Goal: Task Accomplishment & Management: Use online tool/utility

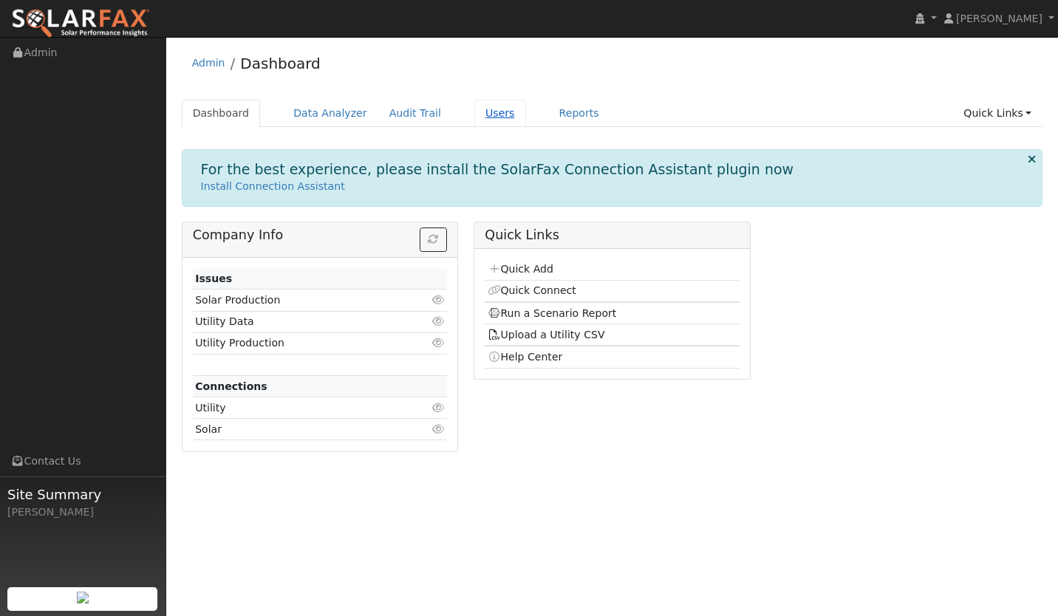
click at [474, 115] on link "Users" at bounding box center [500, 113] width 52 height 27
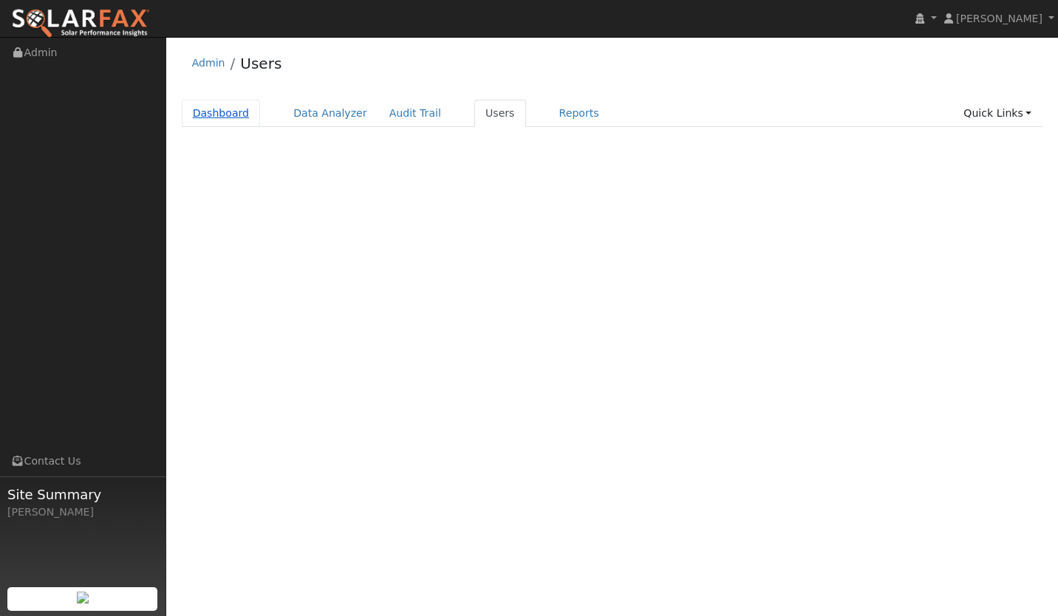
click at [233, 113] on link "Dashboard" at bounding box center [221, 113] width 79 height 27
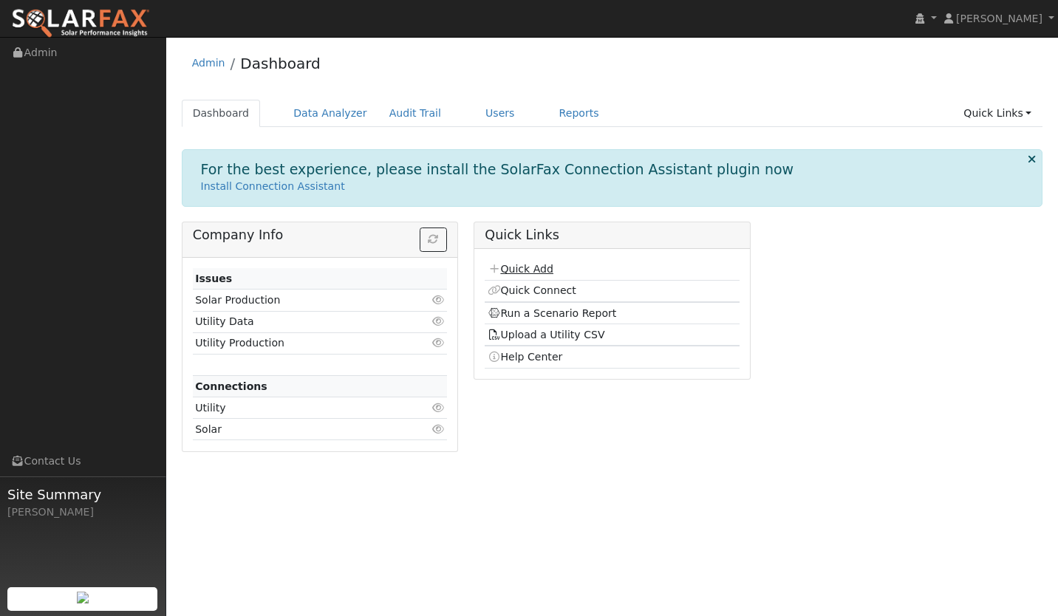
click at [511, 266] on link "Quick Add" at bounding box center [521, 269] width 66 height 12
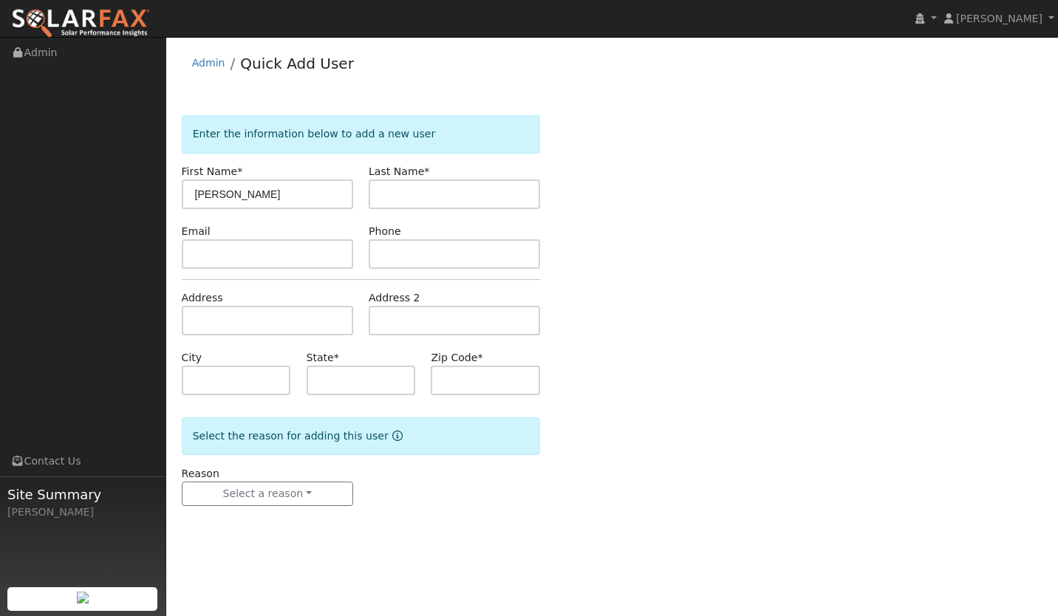
type input "Adam"
click at [410, 197] on input "text" at bounding box center [454, 195] width 171 height 30
type input "Nichols"
click at [294, 249] on input "text" at bounding box center [267, 254] width 171 height 30
paste input "adamnichols@gmail.com"
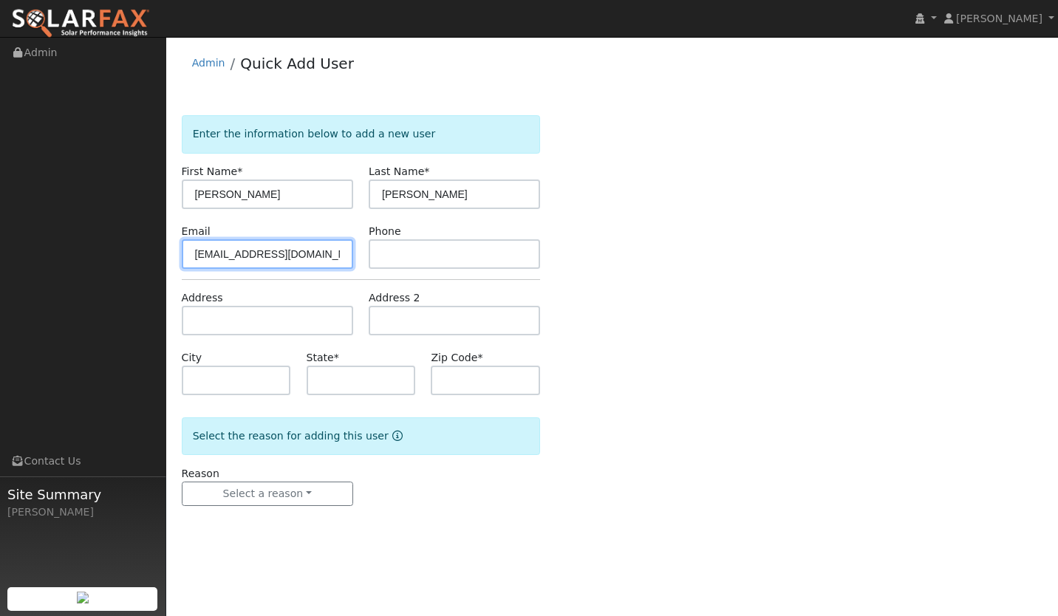
type input "adamnichols@gmail.com"
click at [402, 250] on input "text" at bounding box center [454, 254] width 171 height 30
paste input "(415) 309-0112"
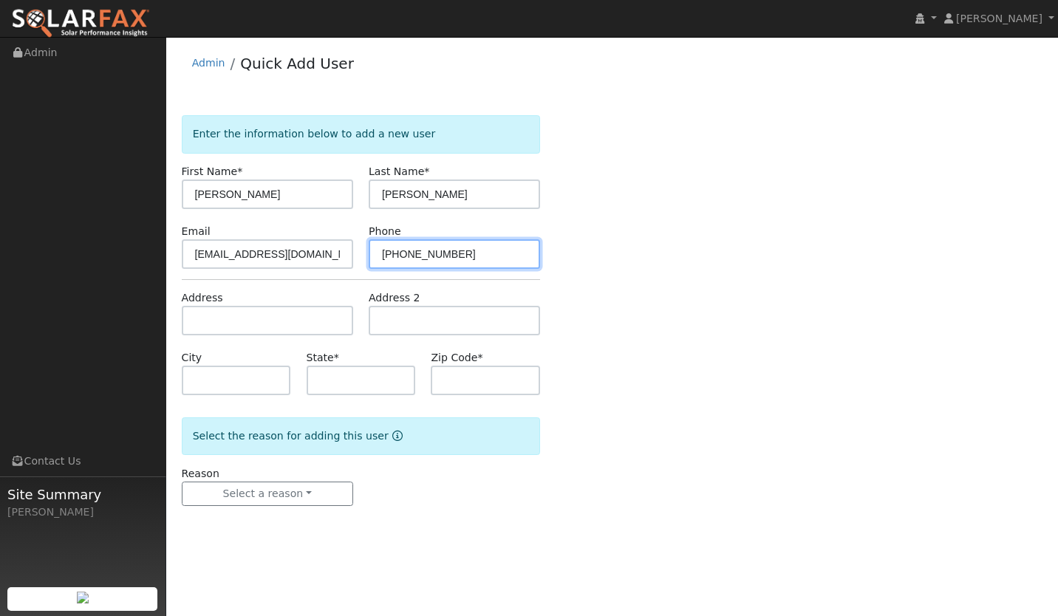
type input "(415) 309-0112"
click at [213, 321] on input "text" at bounding box center [267, 321] width 171 height 30
paste input "163 Country Hills Lane, Arroyo Grande, CA, USA"
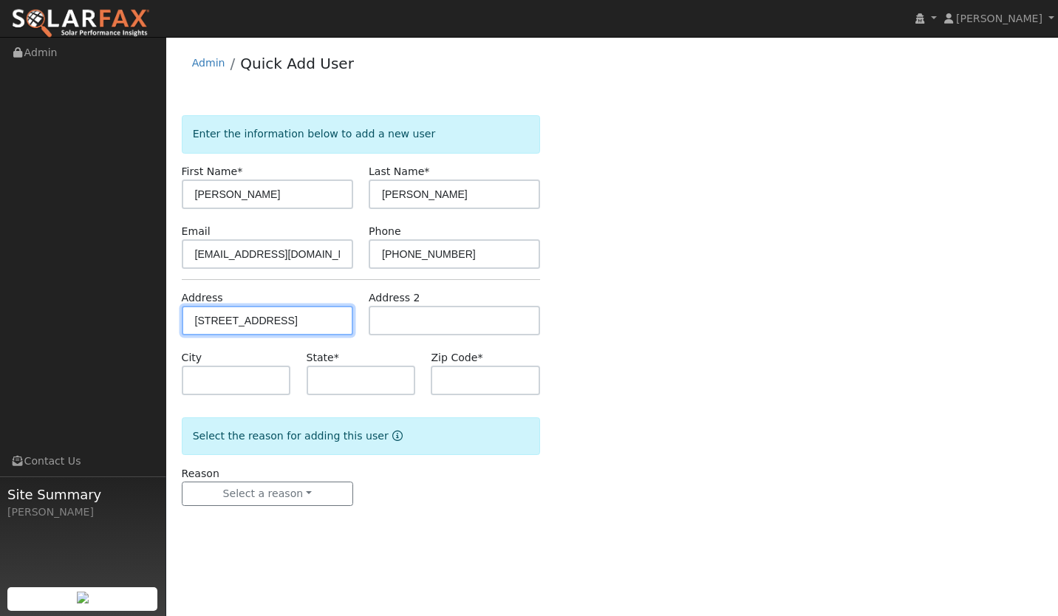
scroll to position [0, 72]
type input "163 Country Hills Lane"
type input "Arroyo Grande"
type input "CA"
type input "93420"
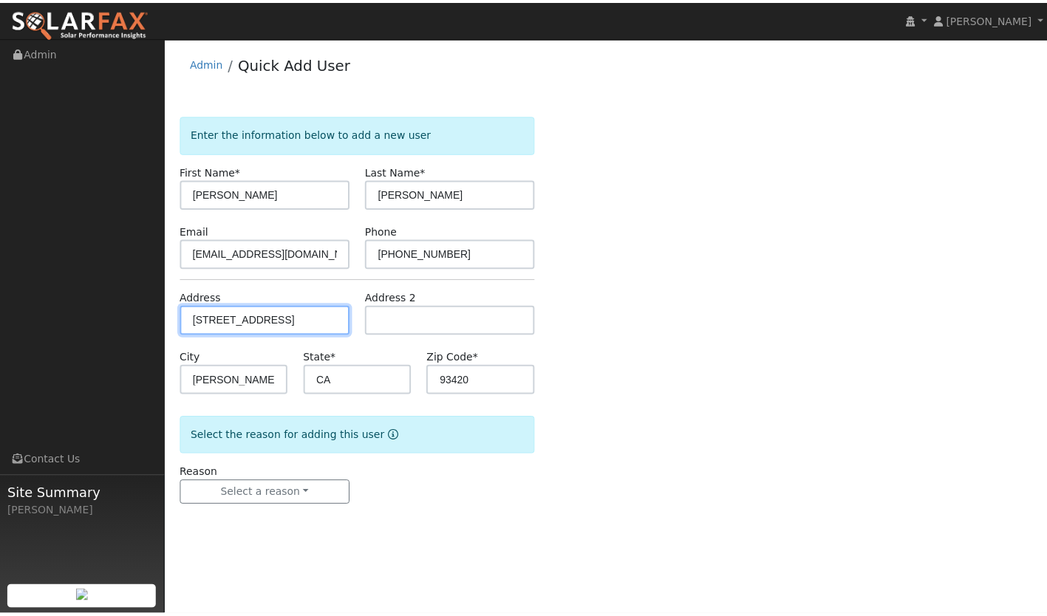
scroll to position [0, 0]
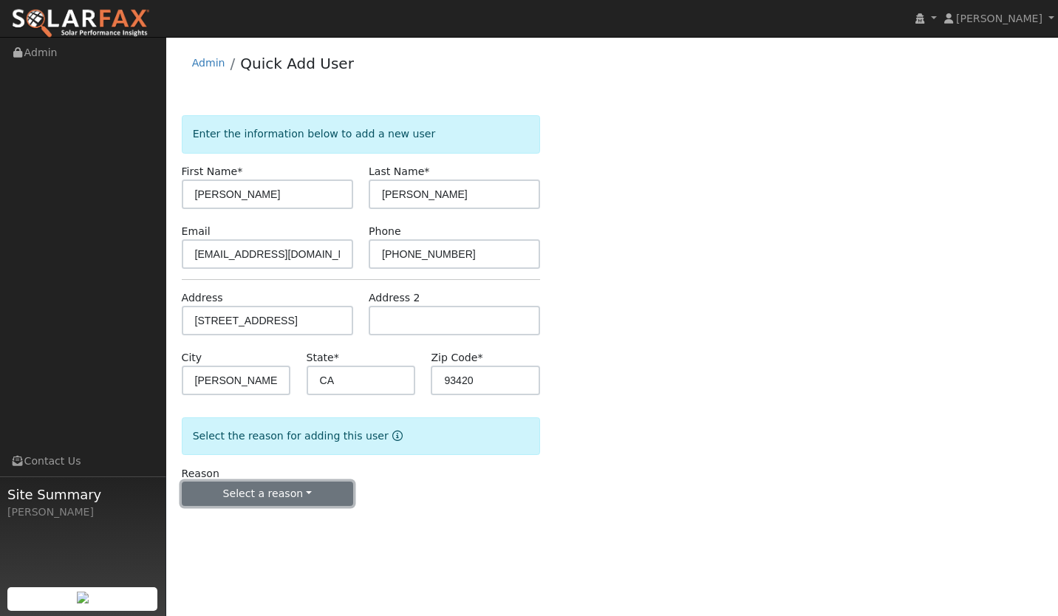
click at [289, 497] on button "Select a reason" at bounding box center [267, 494] width 171 height 25
click at [278, 520] on link "New lead" at bounding box center [264, 524] width 163 height 21
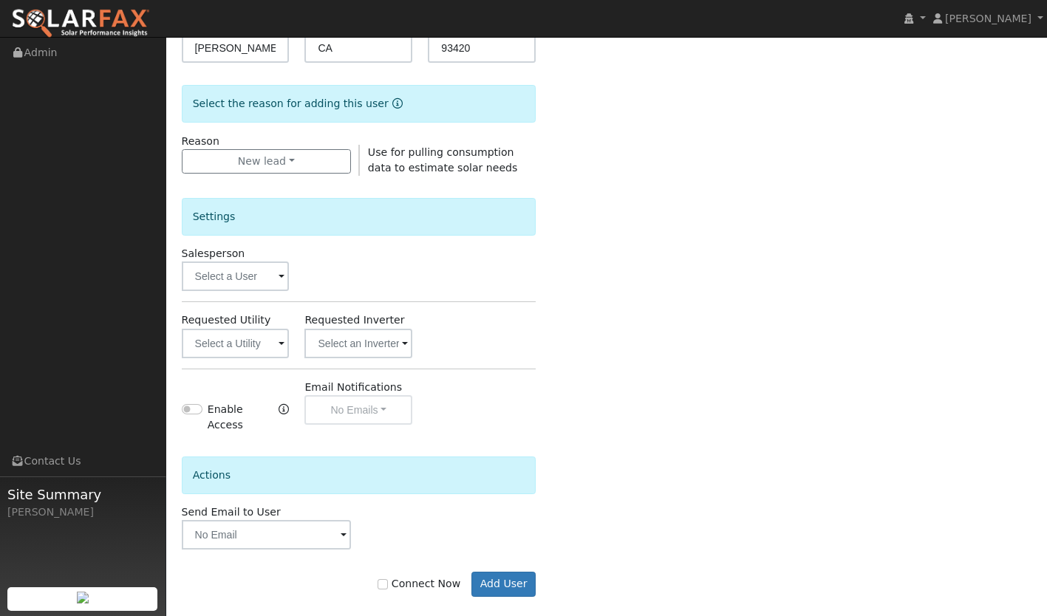
scroll to position [333, 0]
click at [225, 337] on input "text" at bounding box center [236, 343] width 108 height 30
click at [275, 350] on input "text" at bounding box center [236, 343] width 108 height 30
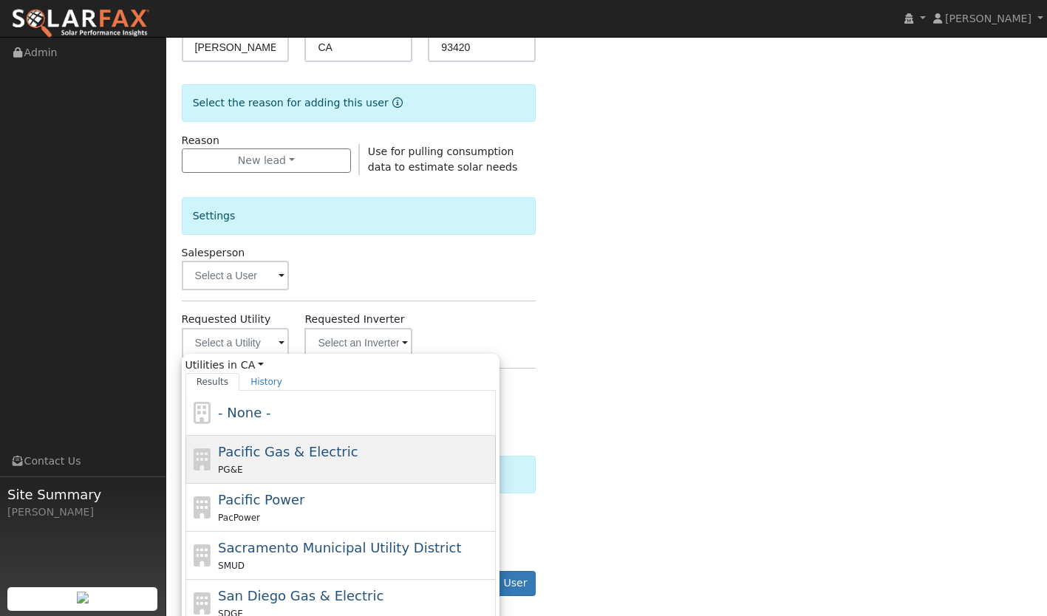
click at [281, 444] on span "Pacific Gas & Electric" at bounding box center [288, 452] width 140 height 16
type input "Pacific Gas & Electric"
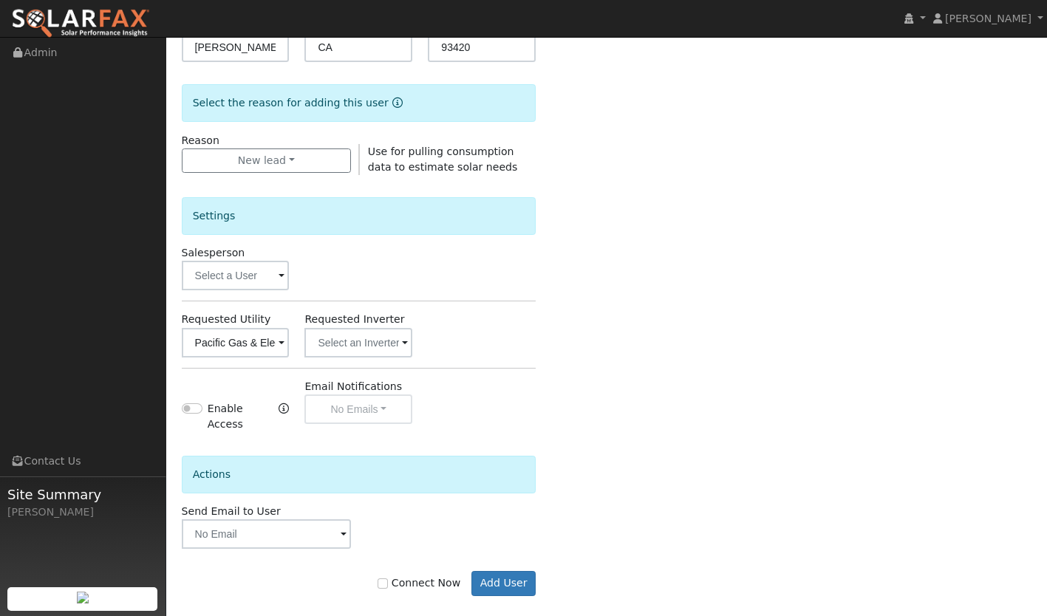
scroll to position [341, 0]
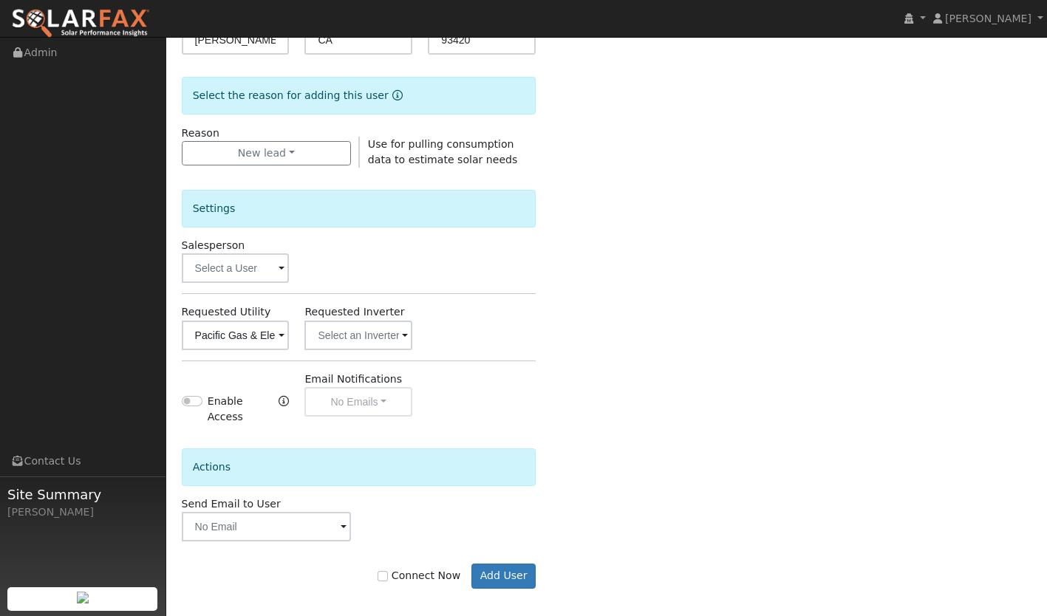
click at [403, 570] on label "Connect Now" at bounding box center [419, 576] width 83 height 16
click at [388, 571] on input "Connect Now" at bounding box center [383, 576] width 10 height 10
checkbox input "true"
click at [500, 569] on button "Add User" at bounding box center [504, 576] width 64 height 25
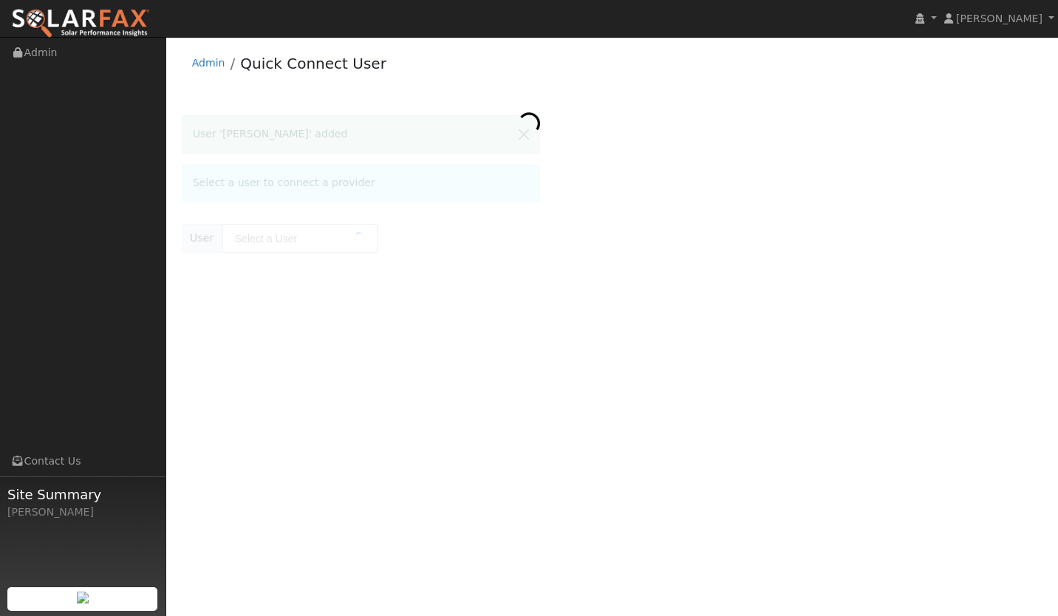
type input "[PERSON_NAME]"
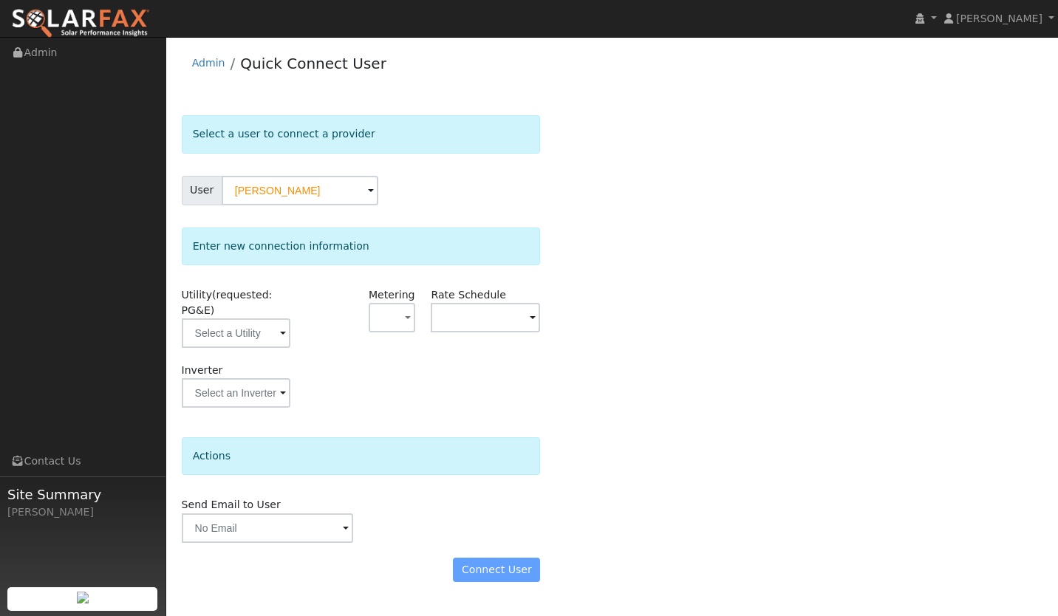
click at [492, 573] on div "Connect User" at bounding box center [361, 570] width 375 height 25
click at [493, 565] on div "Connect User" at bounding box center [361, 570] width 375 height 25
click at [256, 333] on input "text" at bounding box center [236, 334] width 109 height 30
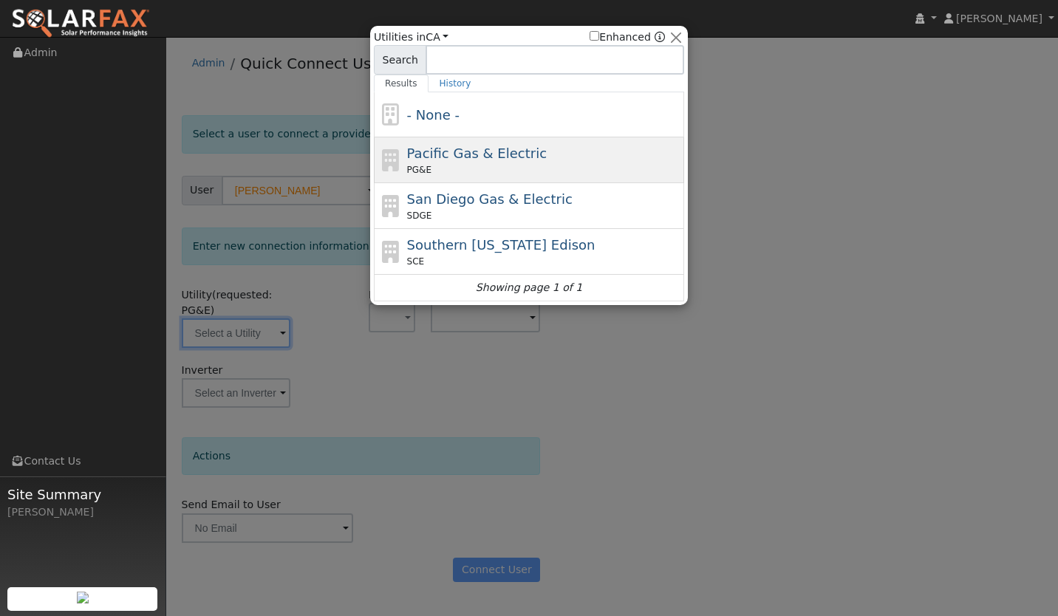
click at [473, 164] on div "PG&E" at bounding box center [544, 169] width 274 height 13
type input "PG&E"
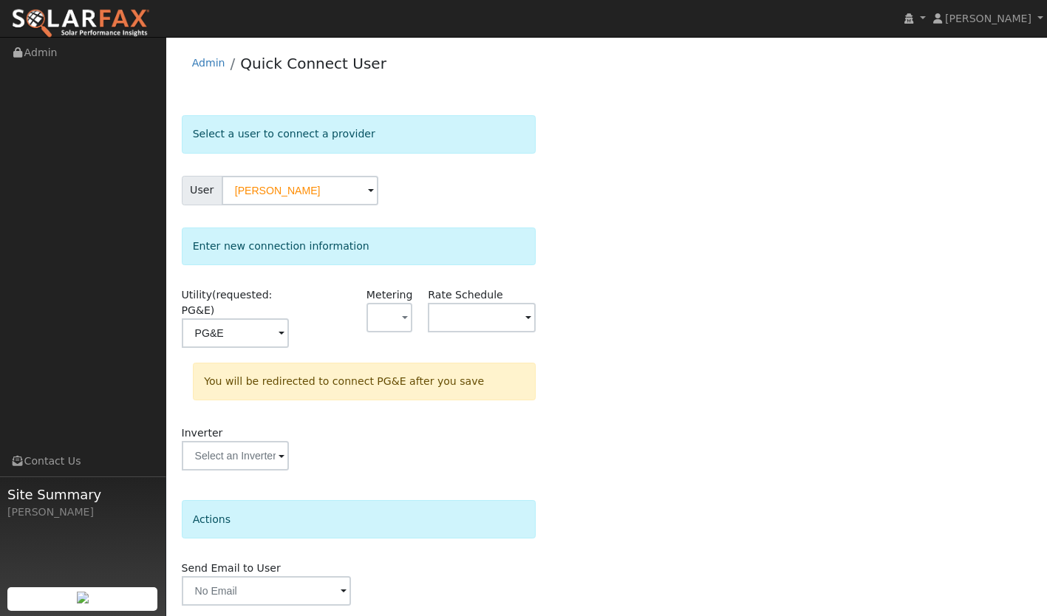
scroll to position [51, 0]
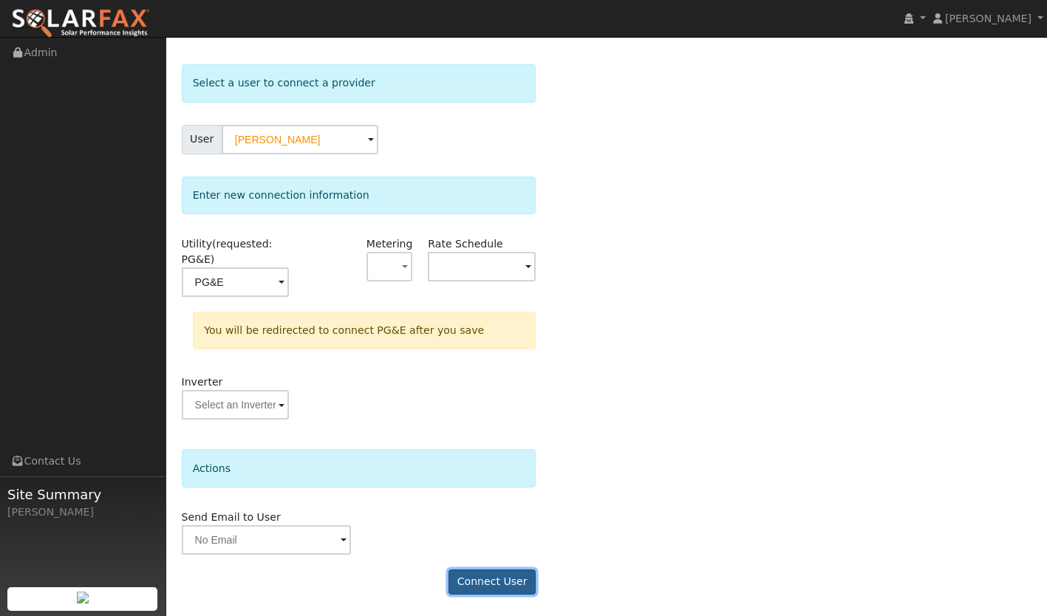
click at [505, 579] on button "Connect User" at bounding box center [492, 582] width 87 height 25
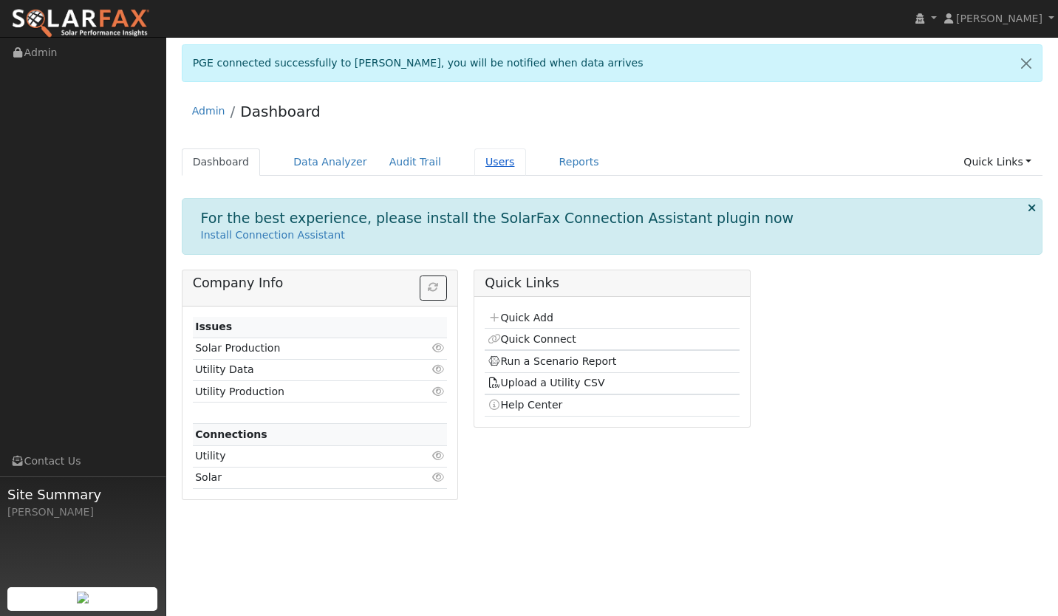
click at [479, 166] on link "Users" at bounding box center [500, 162] width 52 height 27
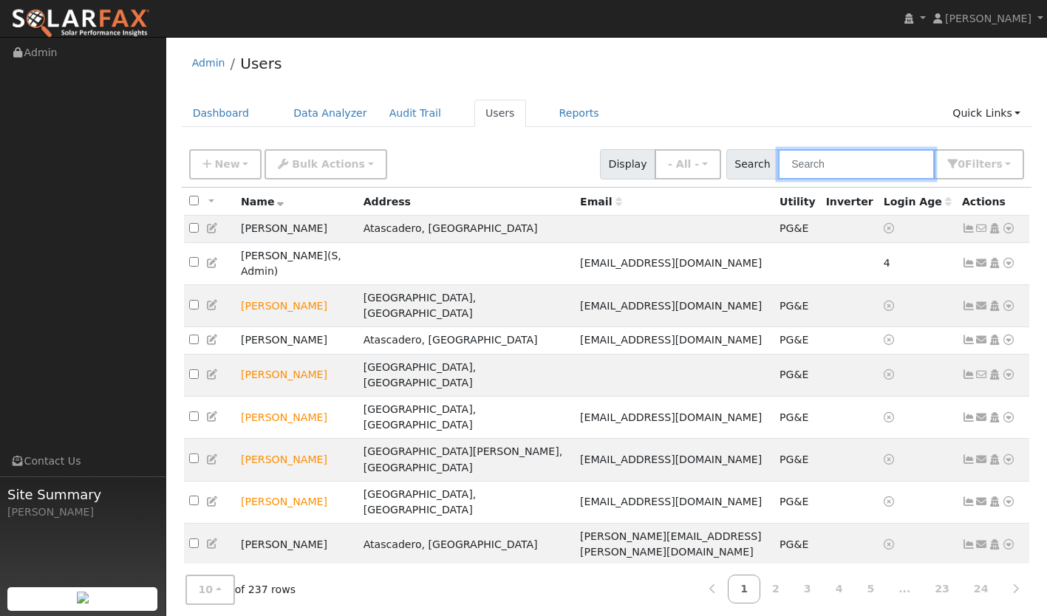
click at [848, 166] on input "text" at bounding box center [856, 164] width 157 height 30
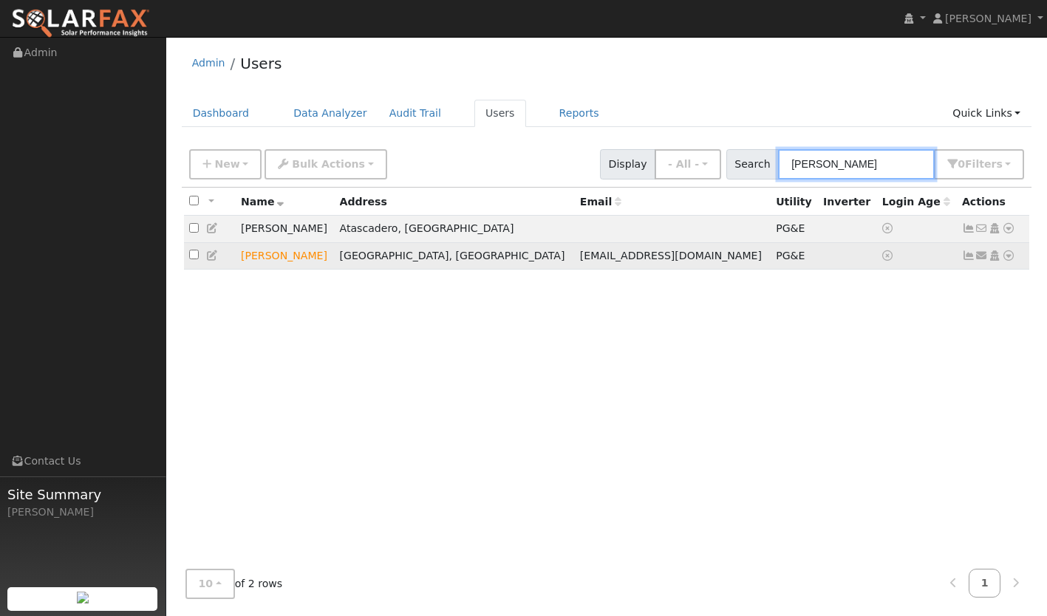
type input "[PERSON_NAME]"
click at [961, 258] on td "Send Email... Copy a Link Reset Password Open Access Data Analyzer Reports Scen…" at bounding box center [993, 255] width 73 height 27
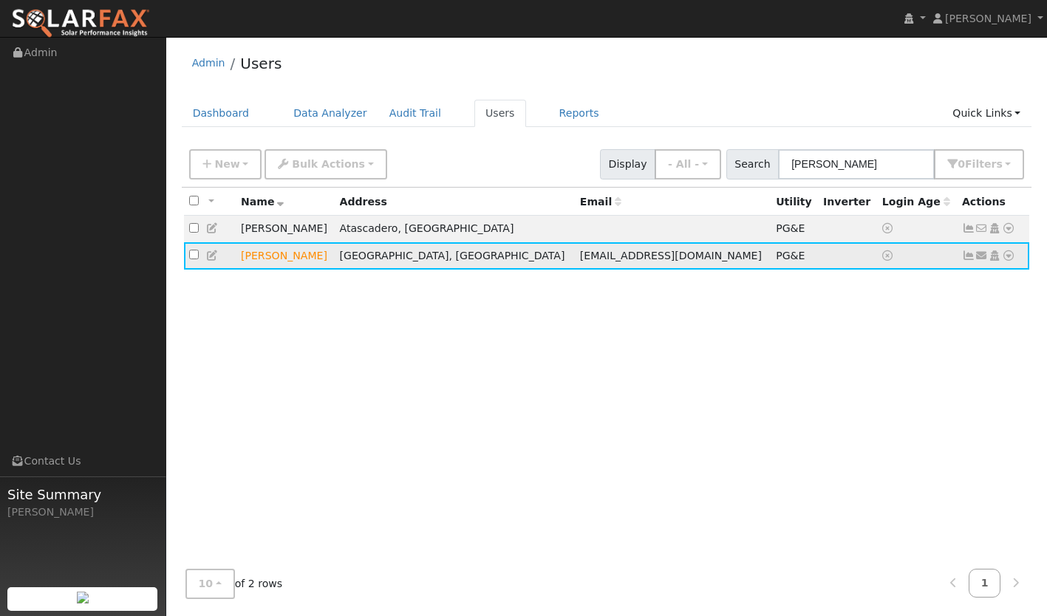
click at [967, 261] on icon at bounding box center [968, 256] width 13 height 10
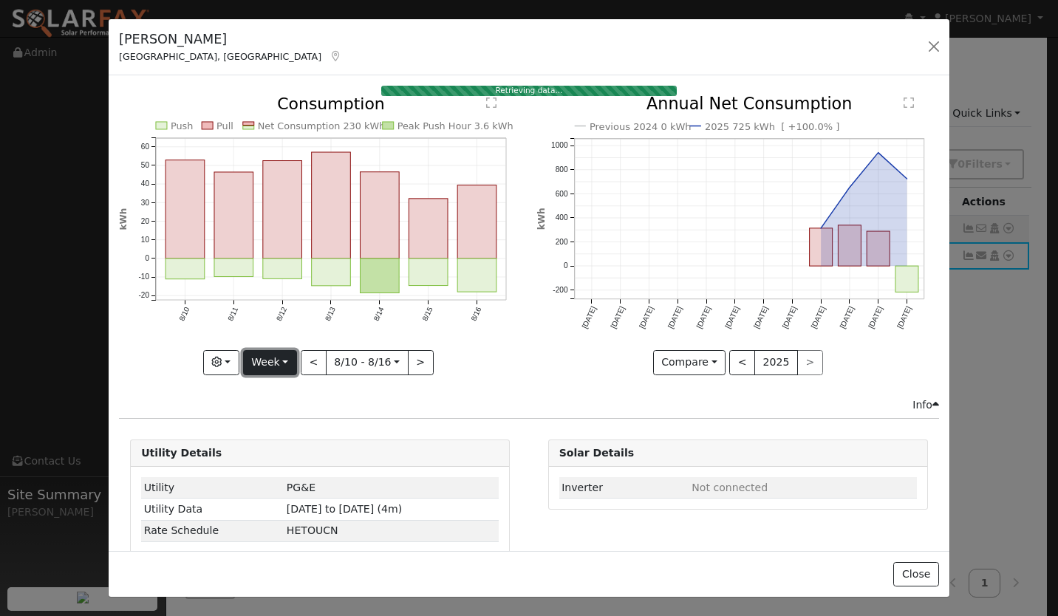
click at [270, 361] on button "Week" at bounding box center [270, 362] width 54 height 25
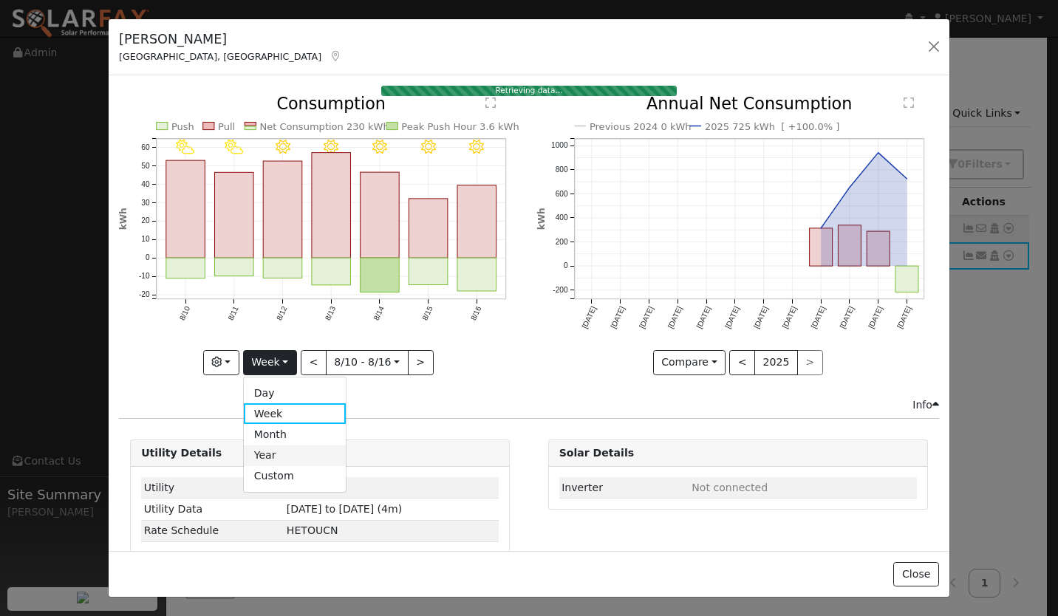
click at [265, 448] on link "Year" at bounding box center [295, 456] width 103 height 21
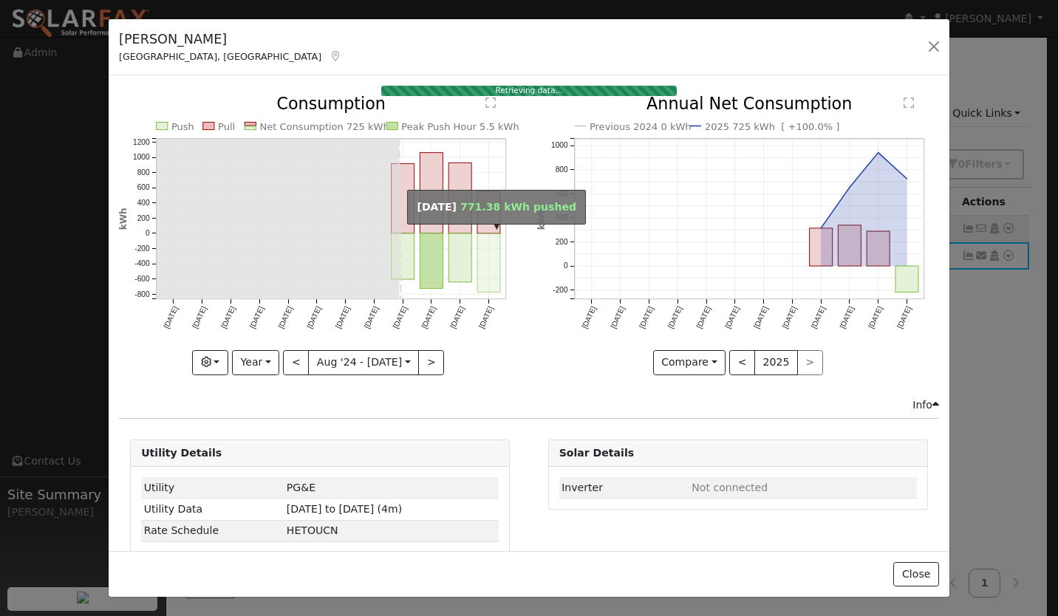
click at [477, 239] on rect "onclick=""" at bounding box center [488, 263] width 23 height 58
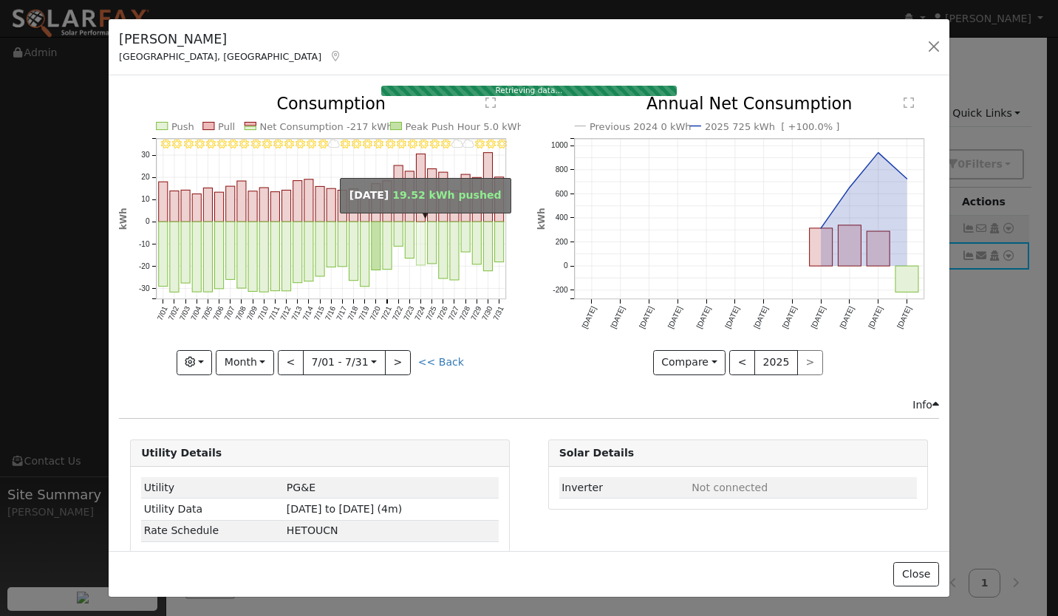
click at [417, 242] on rect "onclick=""" at bounding box center [421, 244] width 9 height 44
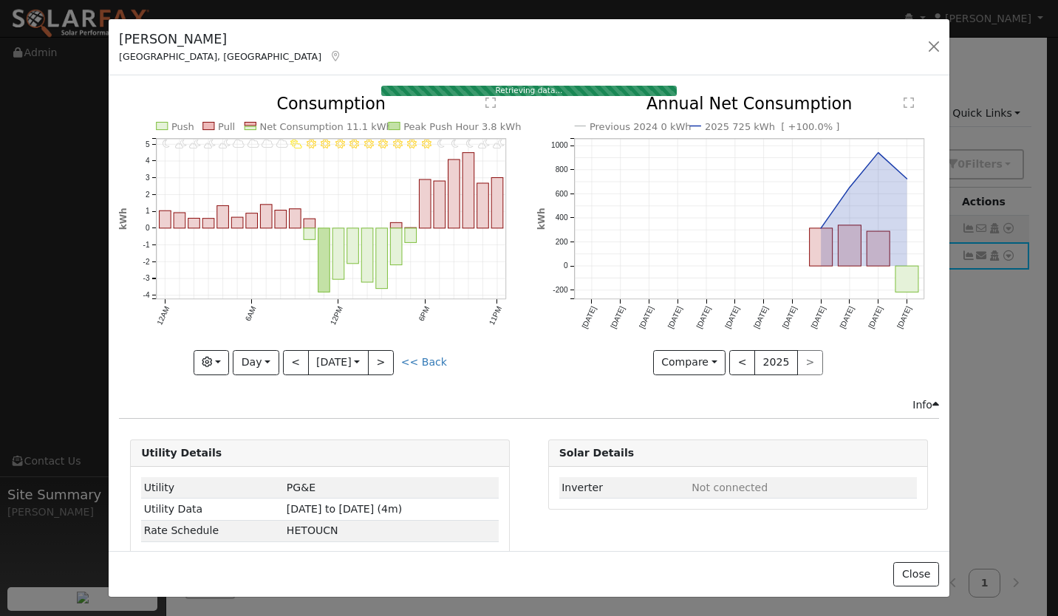
click at [285, 48] on div "[PERSON_NAME] [GEOGRAPHIC_DATA], [GEOGRAPHIC_DATA] Default Account Default Acco…" at bounding box center [529, 47] width 841 height 57
click at [250, 363] on button "Day" at bounding box center [256, 362] width 46 height 25
click at [262, 453] on link "Year" at bounding box center [285, 456] width 103 height 21
type input "[DATE]"
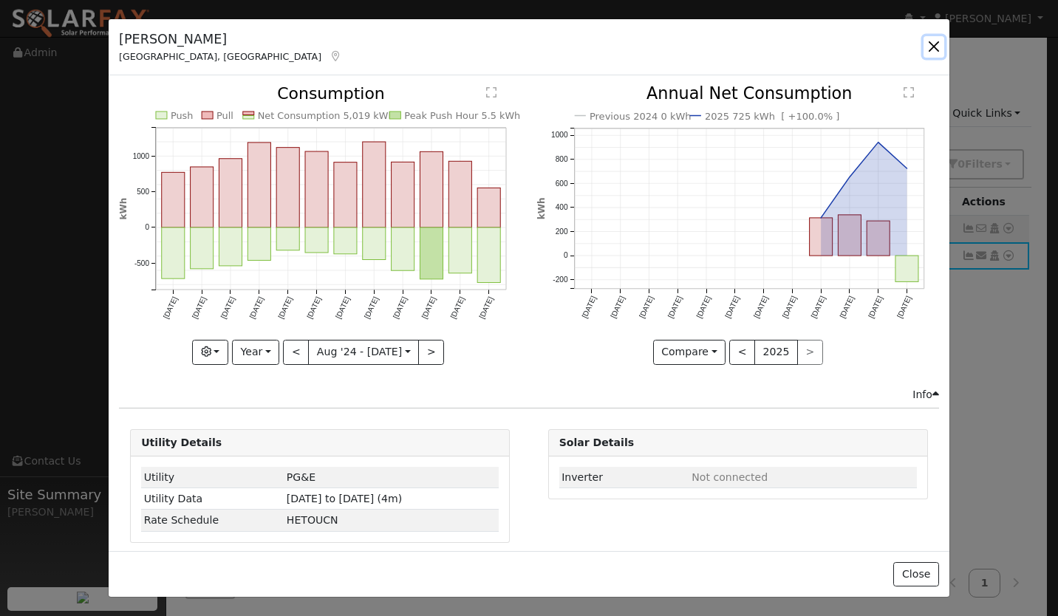
click at [925, 47] on button "button" at bounding box center [934, 46] width 21 height 21
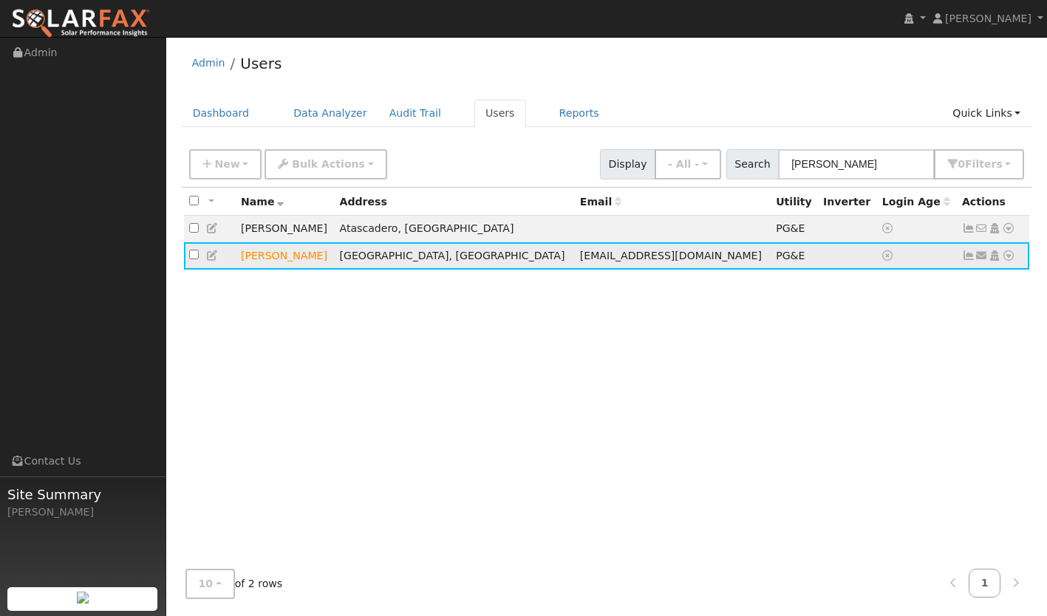
click at [1011, 259] on icon at bounding box center [1008, 256] width 13 height 10
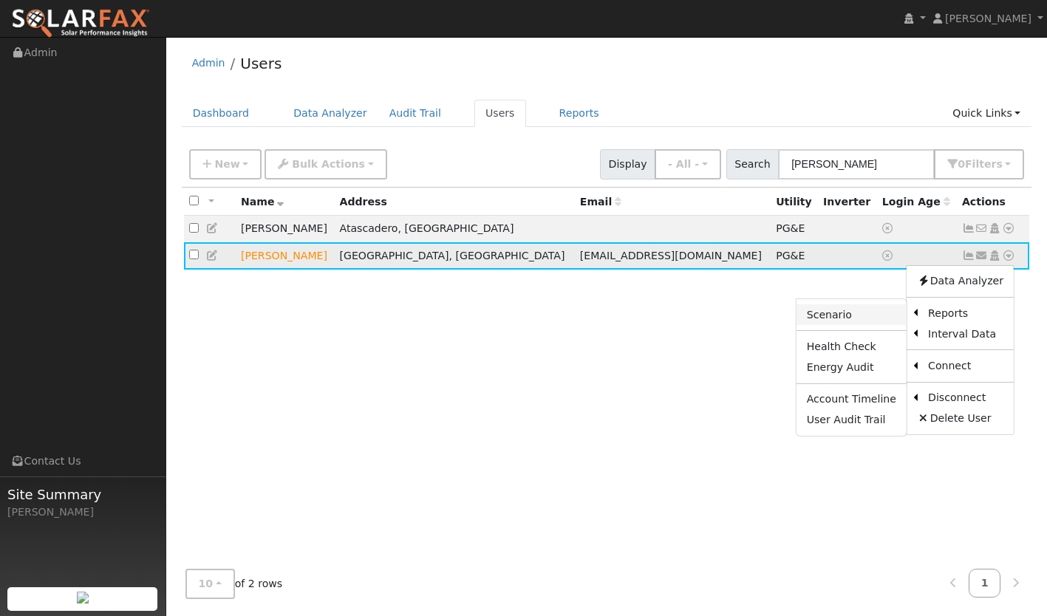
click at [856, 322] on link "Scenario" at bounding box center [852, 314] width 110 height 21
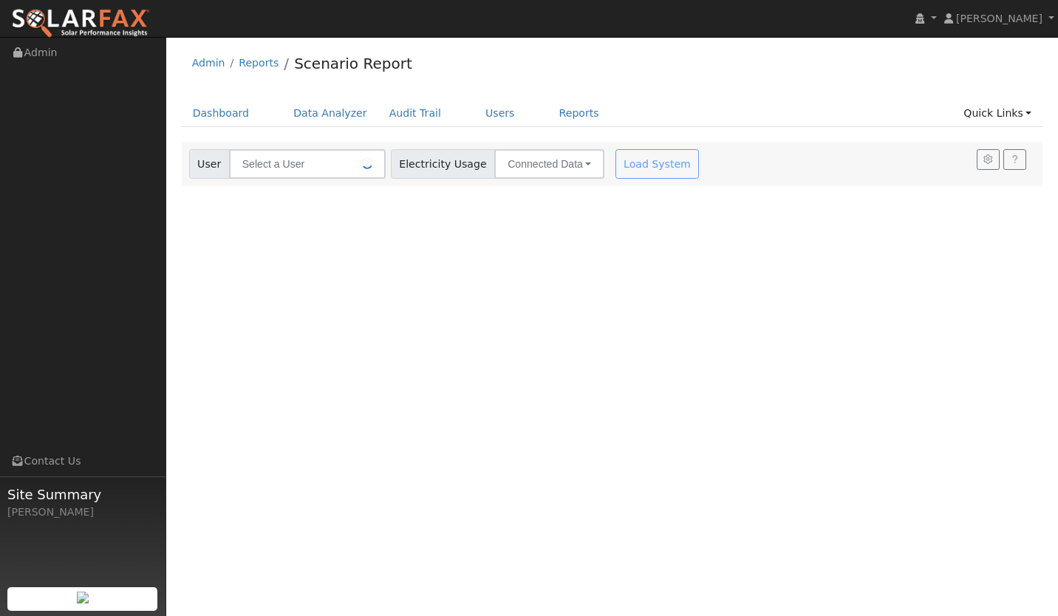
type input "[PERSON_NAME]"
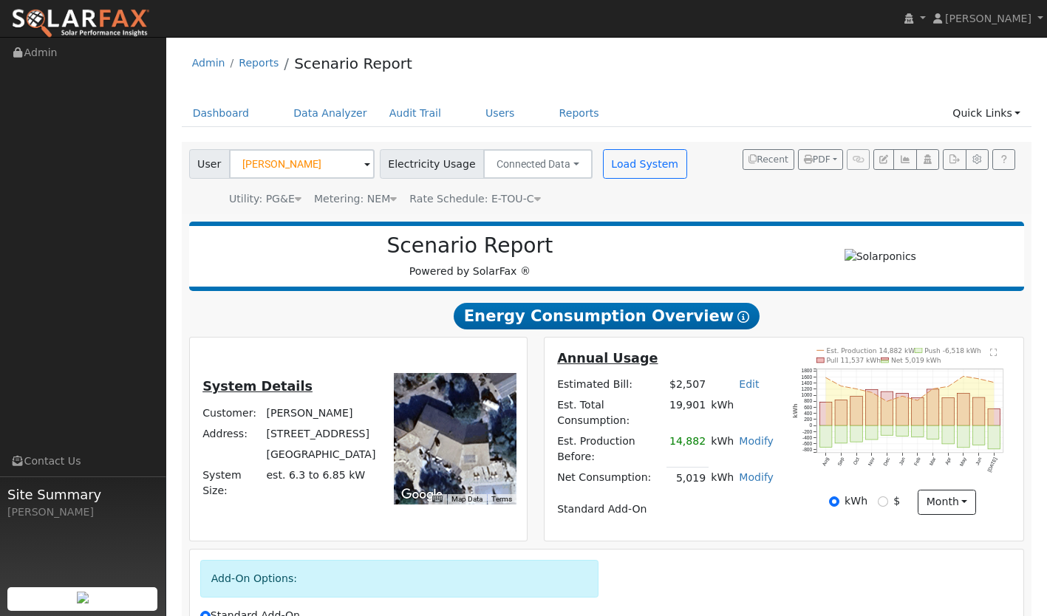
scroll to position [165, 0]
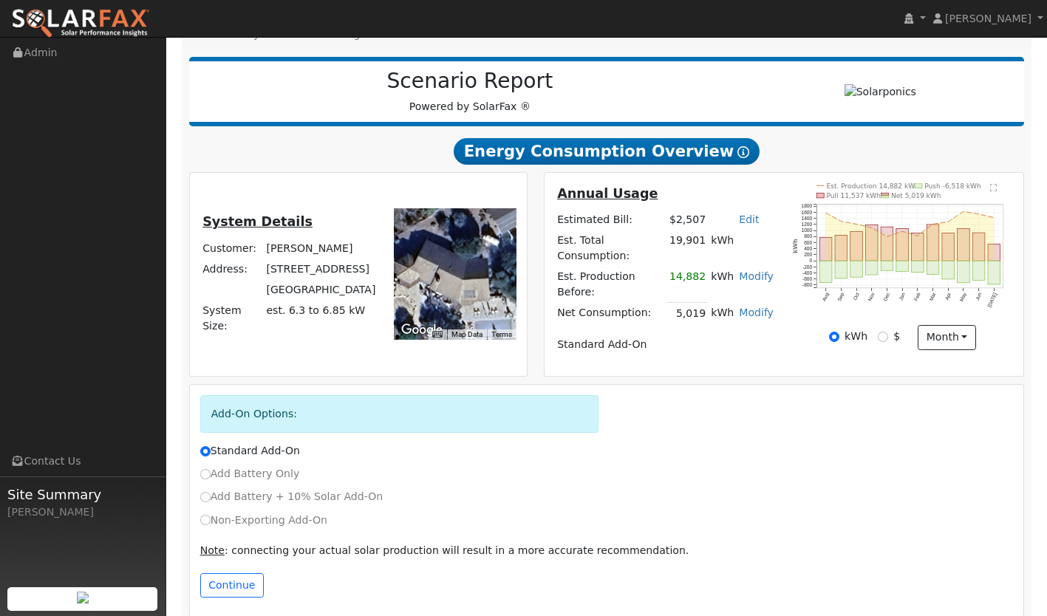
click at [270, 466] on label "Add Battery Only" at bounding box center [250, 474] width 100 height 16
click at [211, 469] on input "Add Battery Only" at bounding box center [205, 474] width 10 height 10
radio input "true"
radio input "false"
click at [223, 573] on button "Continue" at bounding box center [232, 585] width 64 height 25
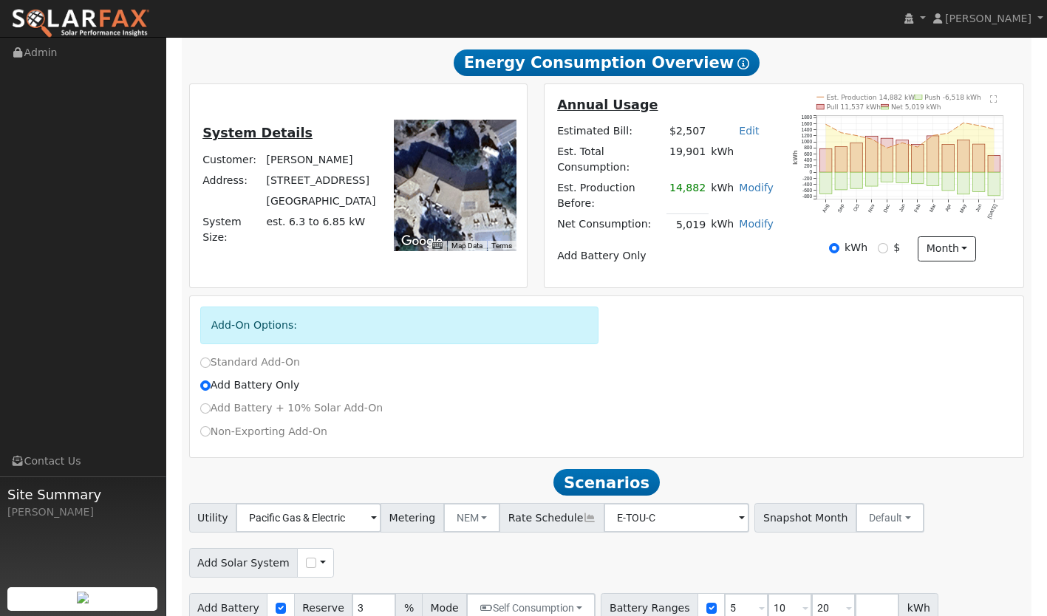
scroll to position [261, 0]
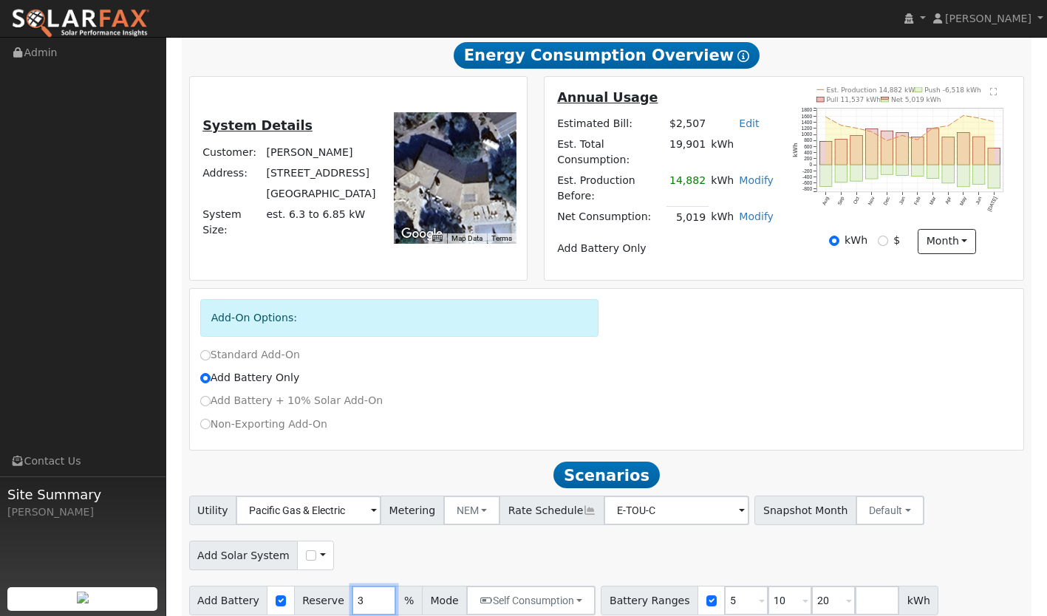
click at [359, 586] on input "3" at bounding box center [374, 601] width 44 height 30
type input "30"
click at [520, 586] on button "Self Consumption" at bounding box center [530, 601] width 129 height 30
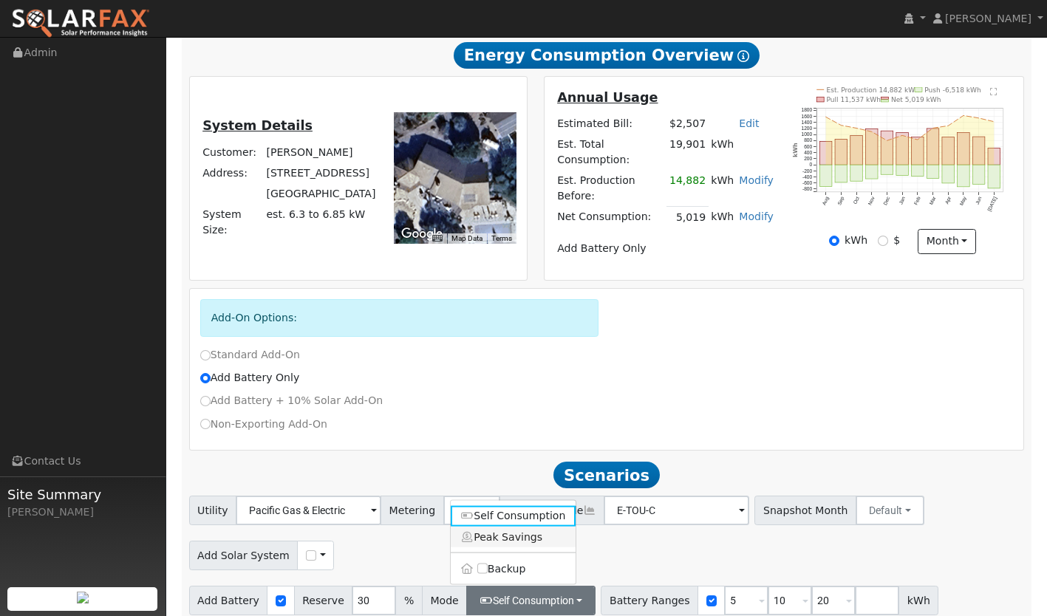
click at [541, 527] on link "Peak Savings" at bounding box center [514, 537] width 126 height 21
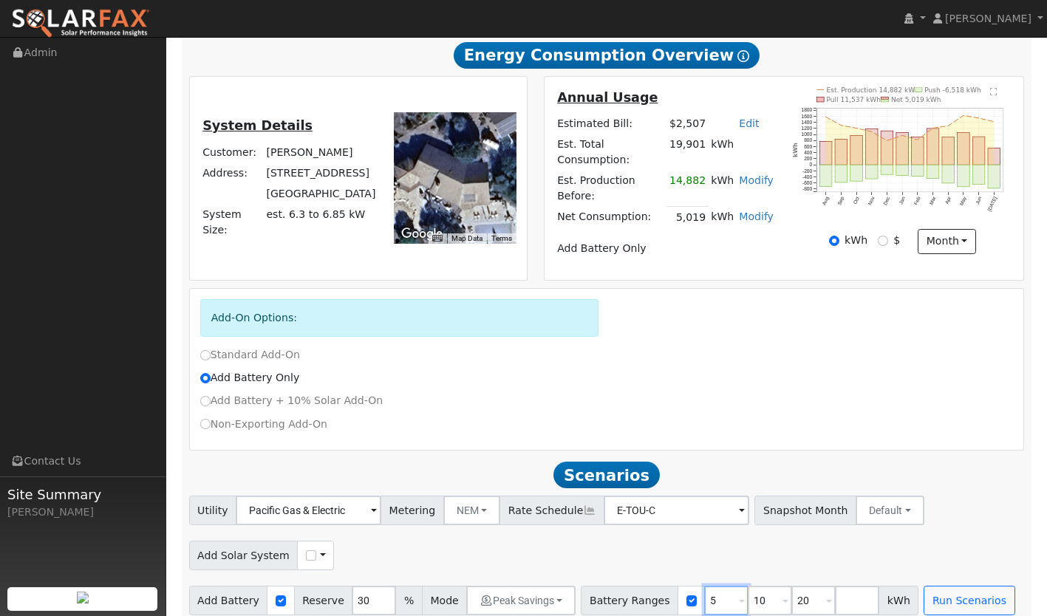
click at [704, 586] on input "5" at bounding box center [726, 601] width 44 height 30
type input "10"
type input "20"
type input "13.5"
click at [748, 589] on input "20" at bounding box center [770, 601] width 44 height 30
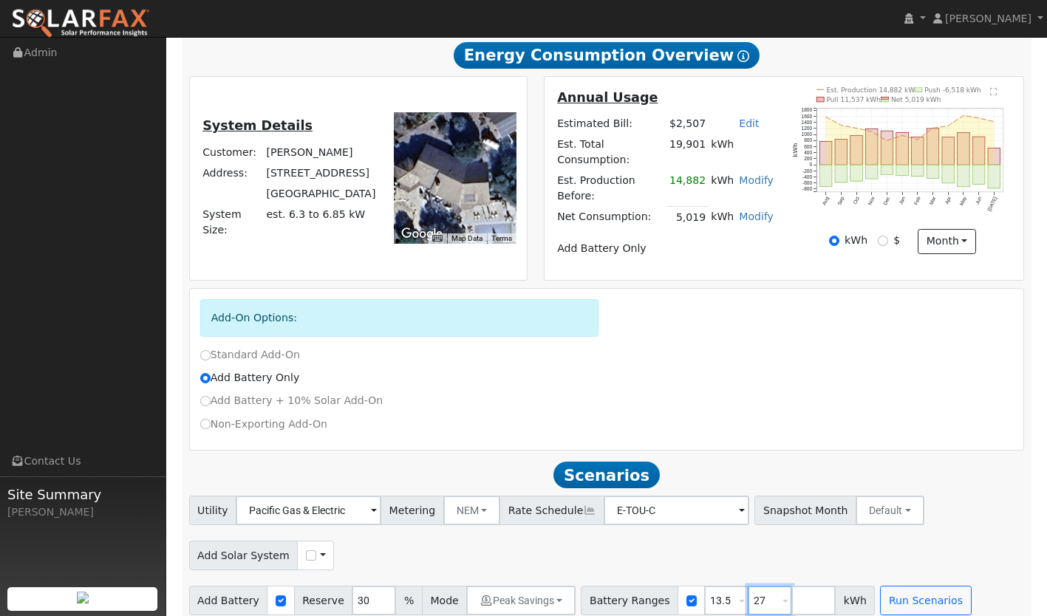
type input "27"
click at [792, 537] on div "Add Solar System Use CSV Data" at bounding box center [606, 553] width 841 height 35
click at [894, 591] on button "Run Scenarios" at bounding box center [925, 601] width 91 height 30
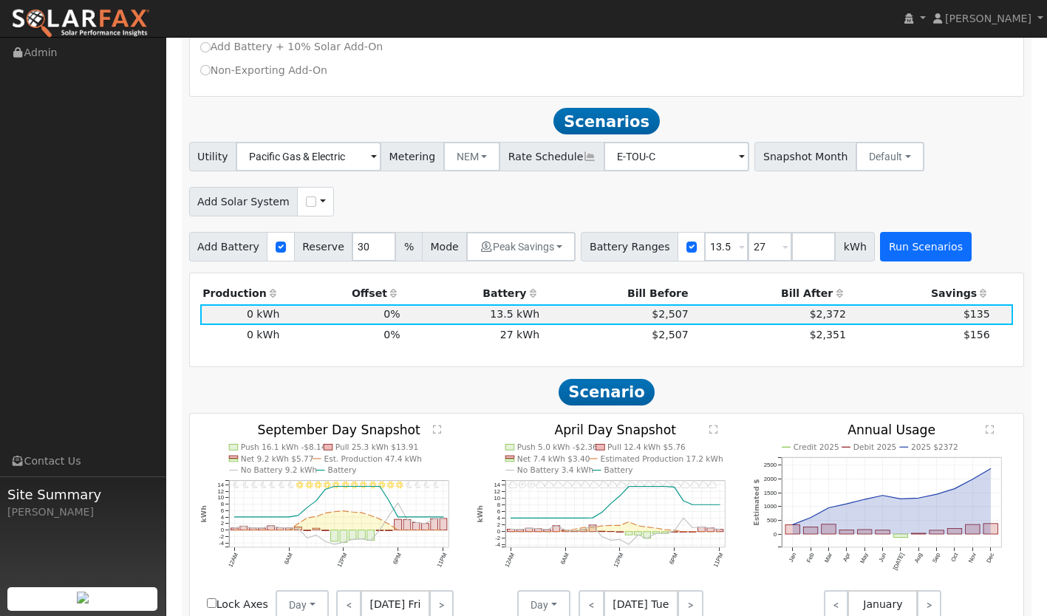
scroll to position [663, 0]
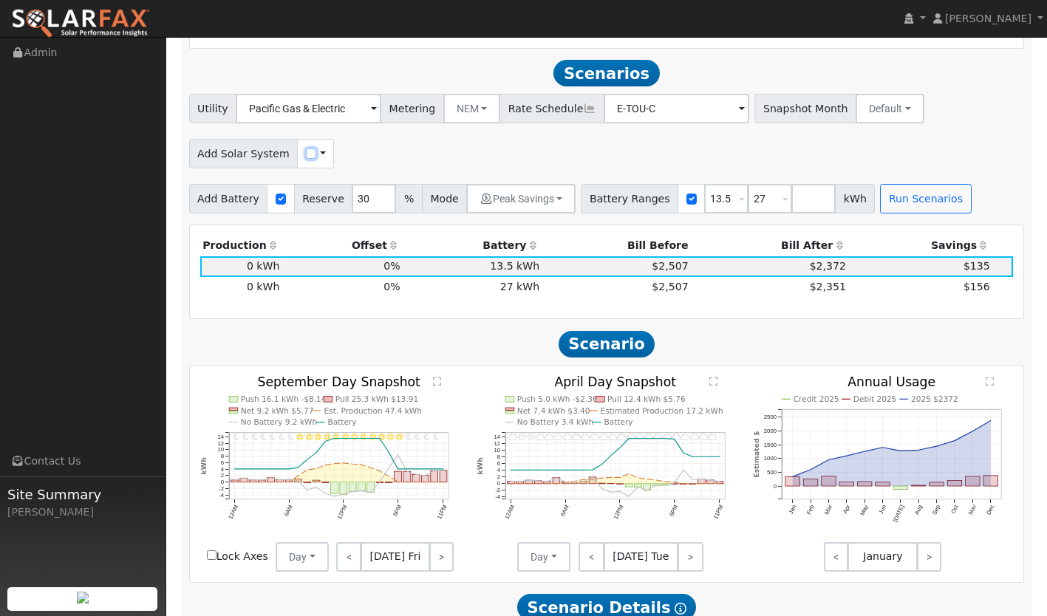
click at [306, 149] on input "checkbox" at bounding box center [311, 154] width 10 height 10
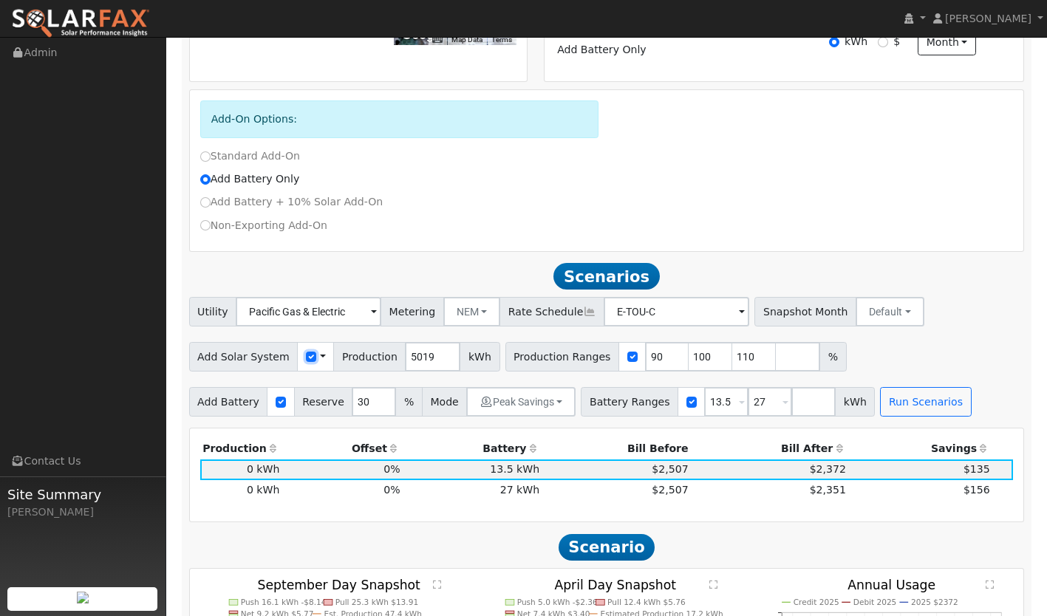
scroll to position [460, 0]
click at [306, 351] on input "checkbox" at bounding box center [311, 356] width 10 height 10
checkbox input "false"
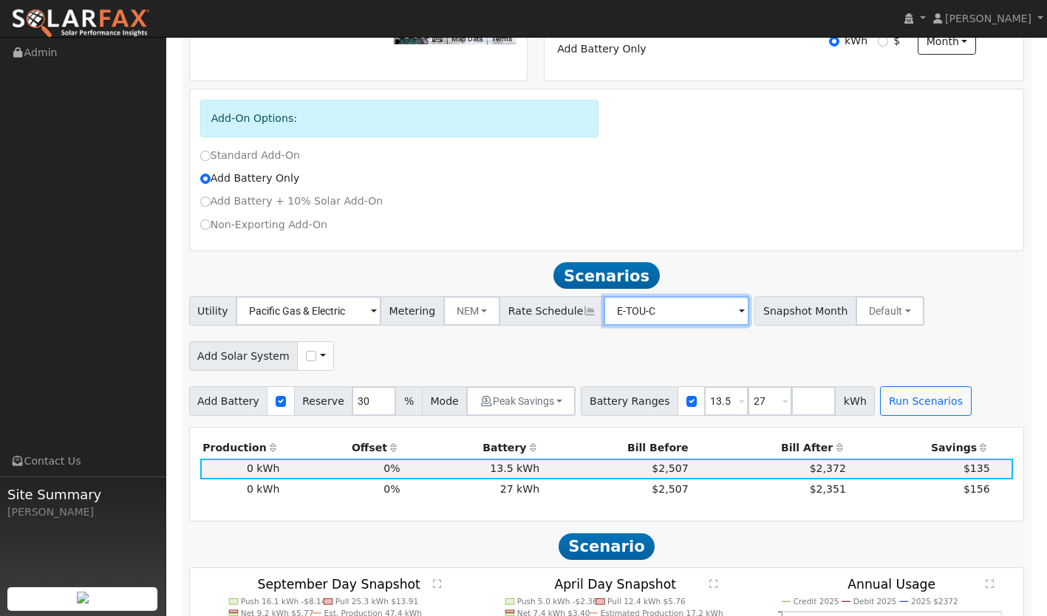
click at [381, 305] on input "E-TOU-C" at bounding box center [309, 311] width 146 height 30
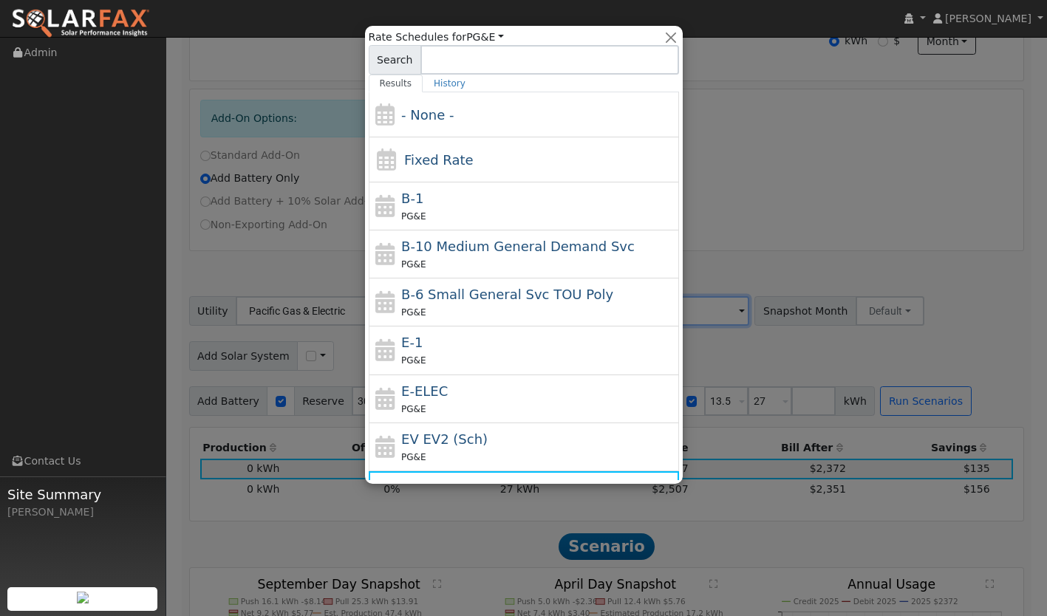
click at [757, 337] on div at bounding box center [523, 308] width 1047 height 616
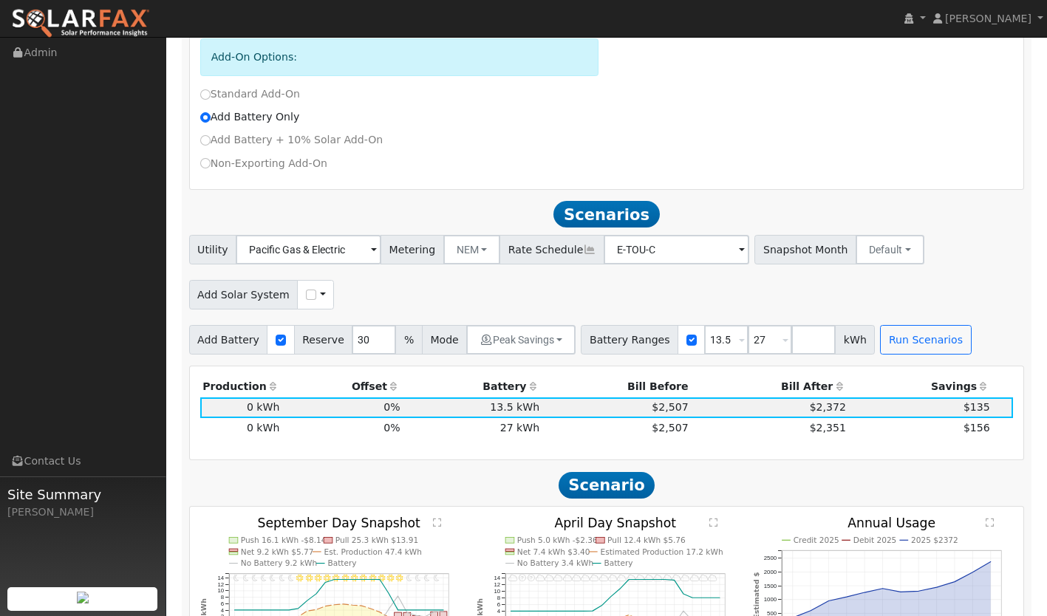
scroll to position [527, 0]
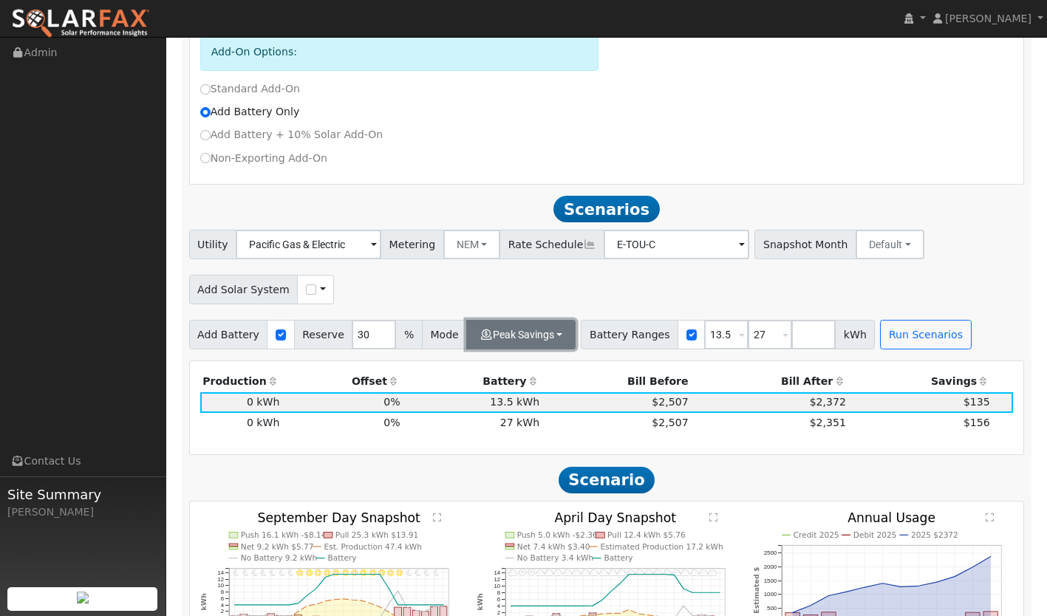
click at [535, 324] on button "Peak Savings" at bounding box center [520, 335] width 109 height 30
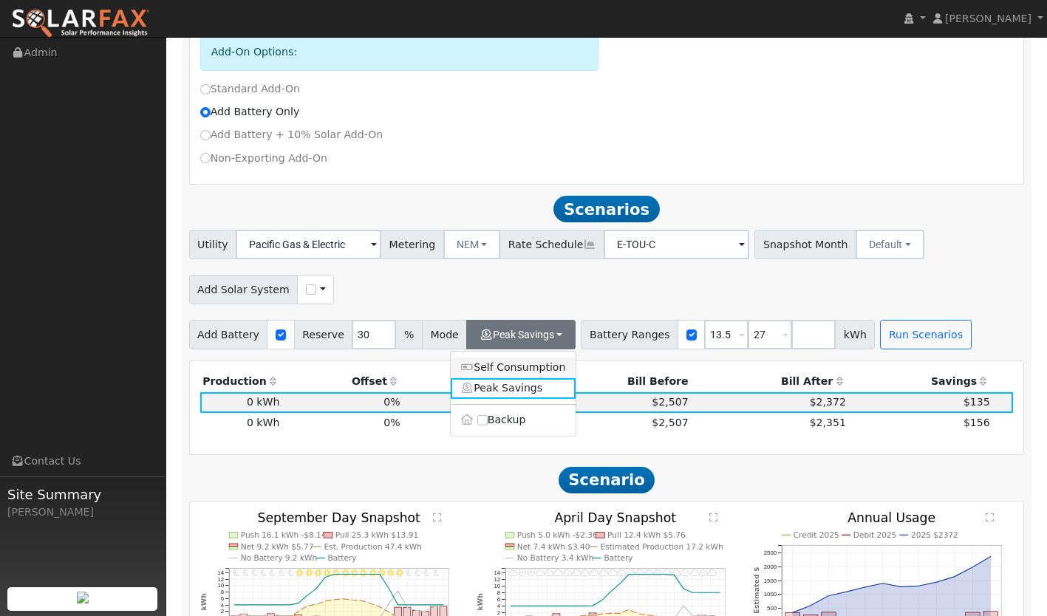
click at [497, 358] on link "Self Consumption" at bounding box center [514, 368] width 126 height 21
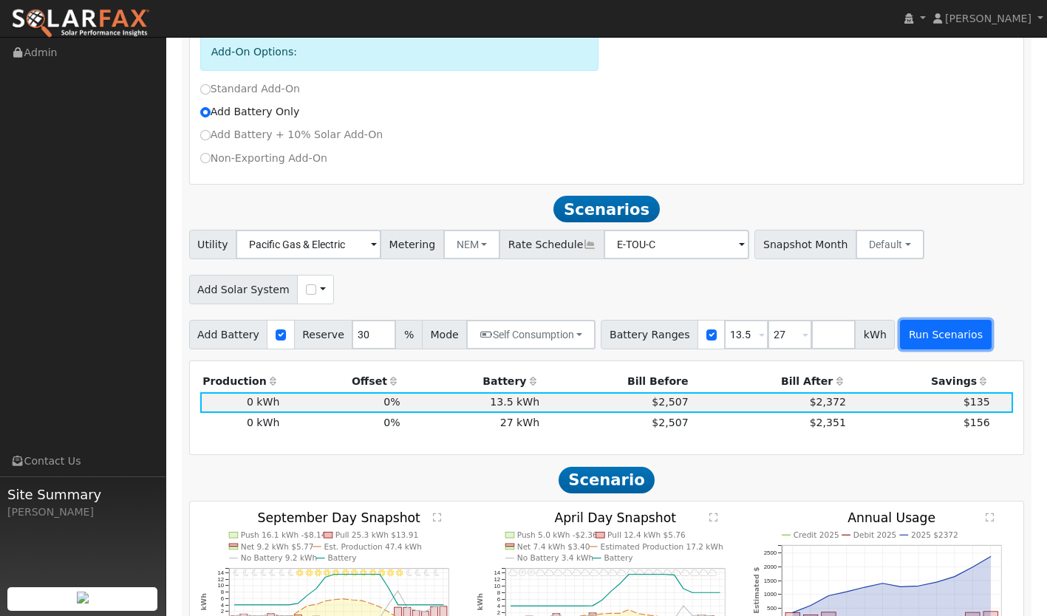
click at [900, 330] on button "Run Scenarios" at bounding box center [945, 335] width 91 height 30
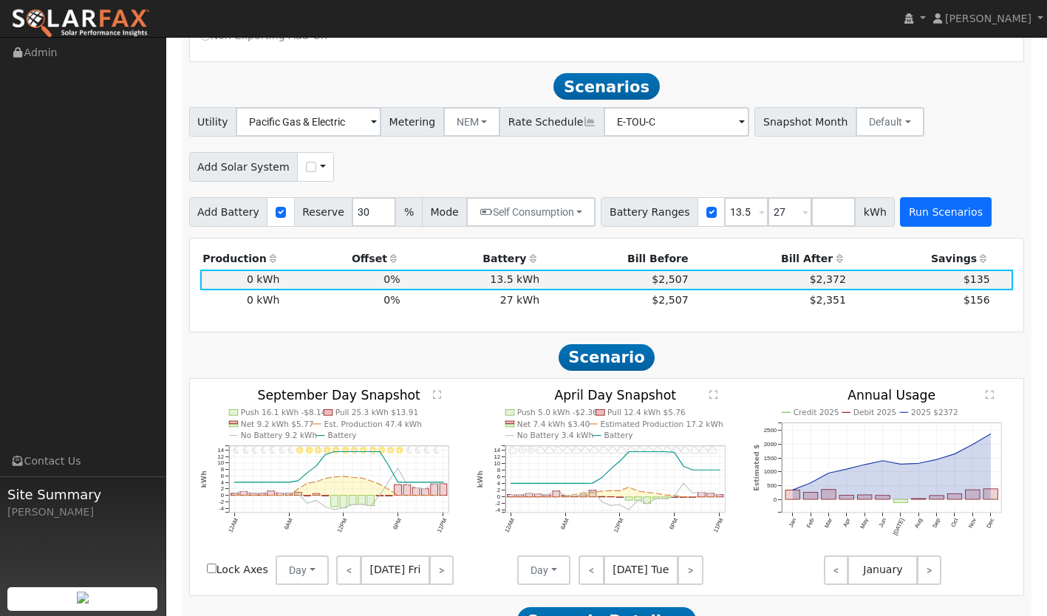
scroll to position [663, 0]
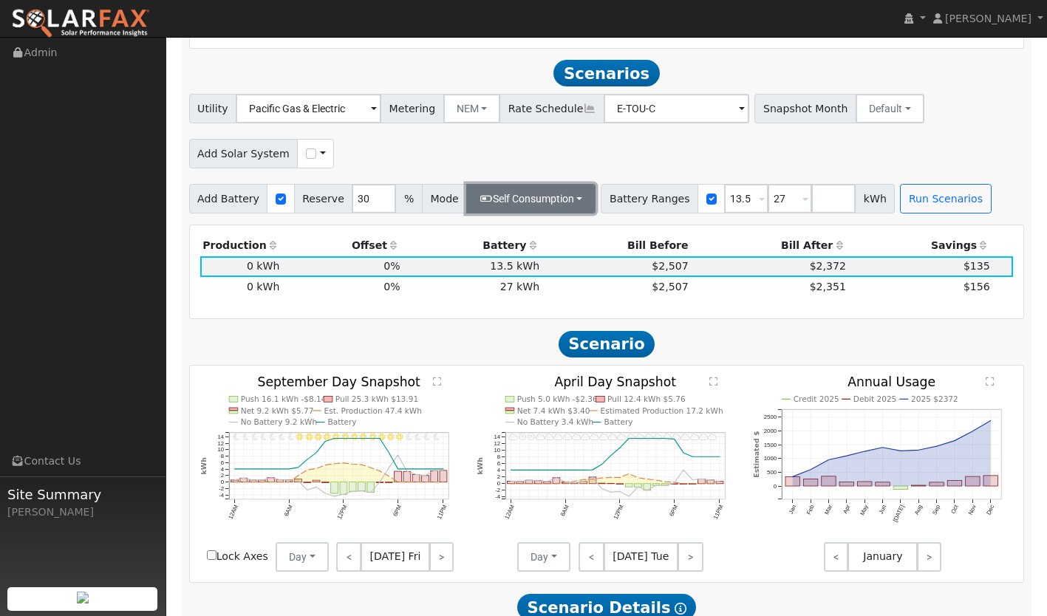
click at [537, 186] on button "Self Consumption" at bounding box center [530, 199] width 129 height 30
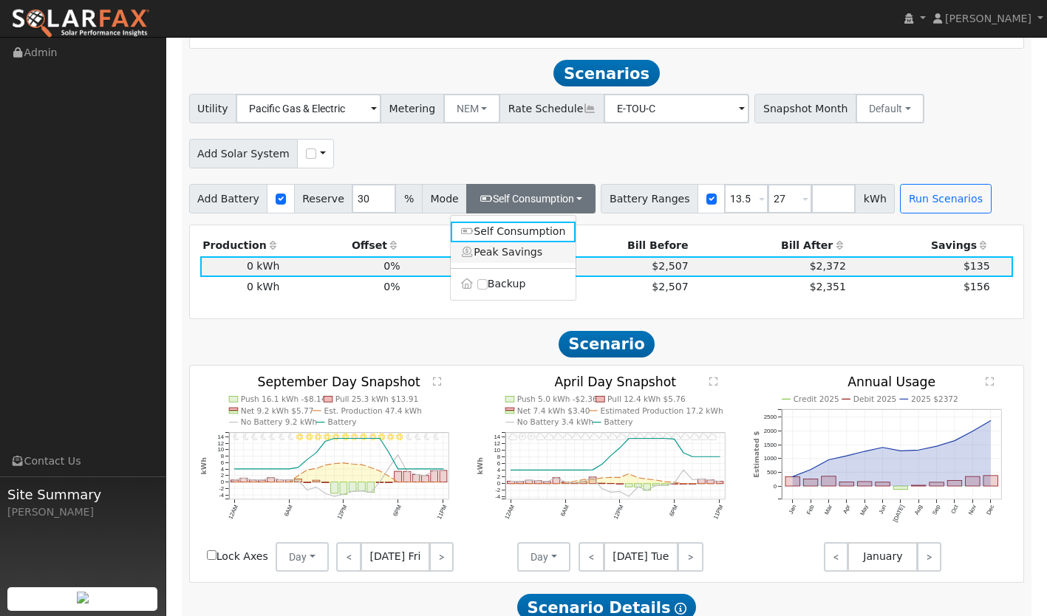
click at [503, 242] on link "Peak Savings" at bounding box center [514, 252] width 126 height 21
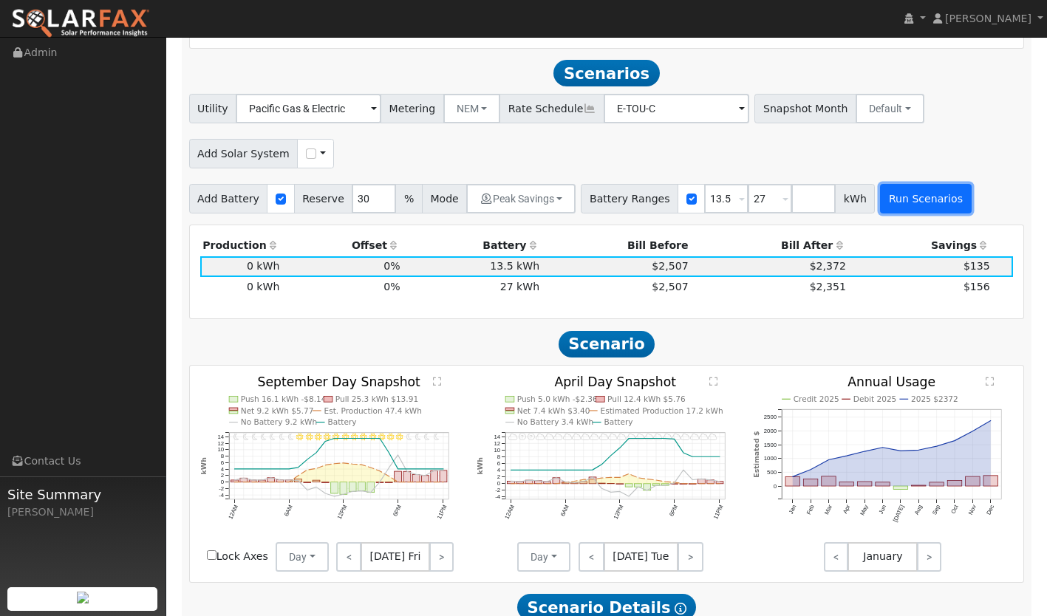
click at [902, 190] on button "Run Scenarios" at bounding box center [925, 199] width 91 height 30
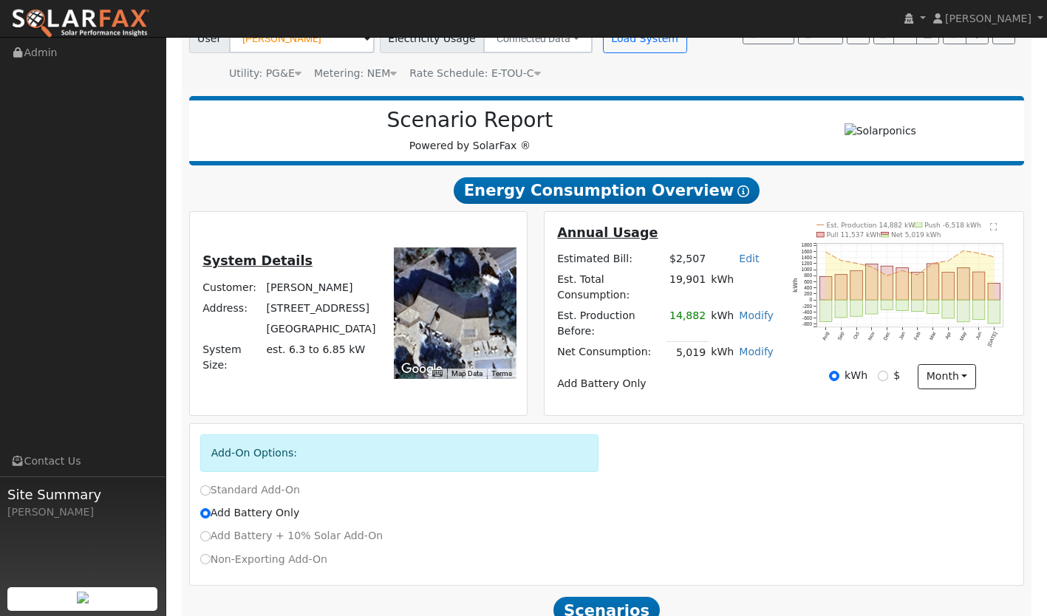
scroll to position [0, 0]
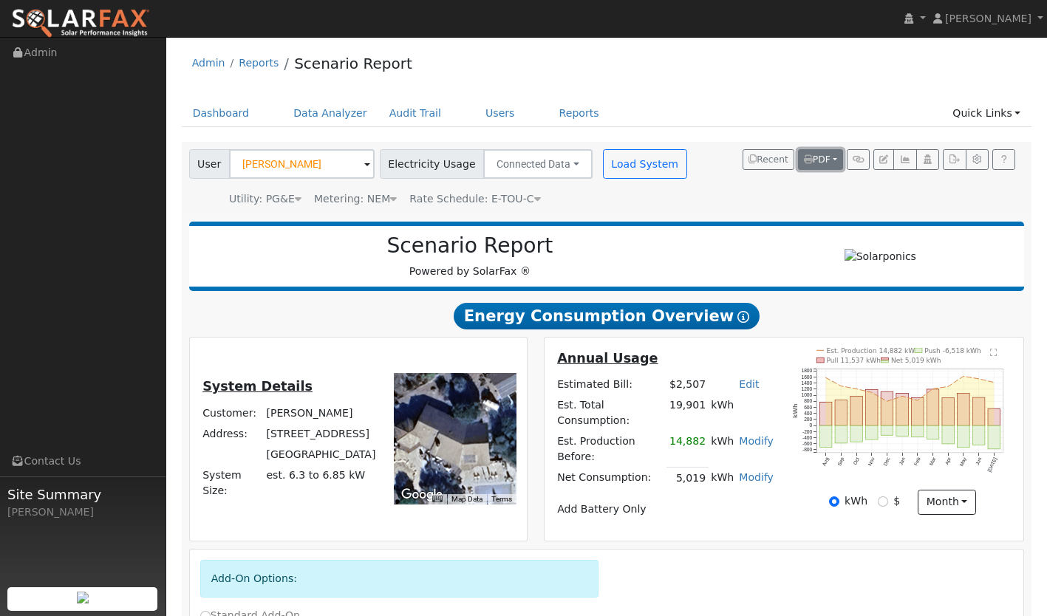
click at [811, 158] on span "PDF" at bounding box center [817, 159] width 27 height 10
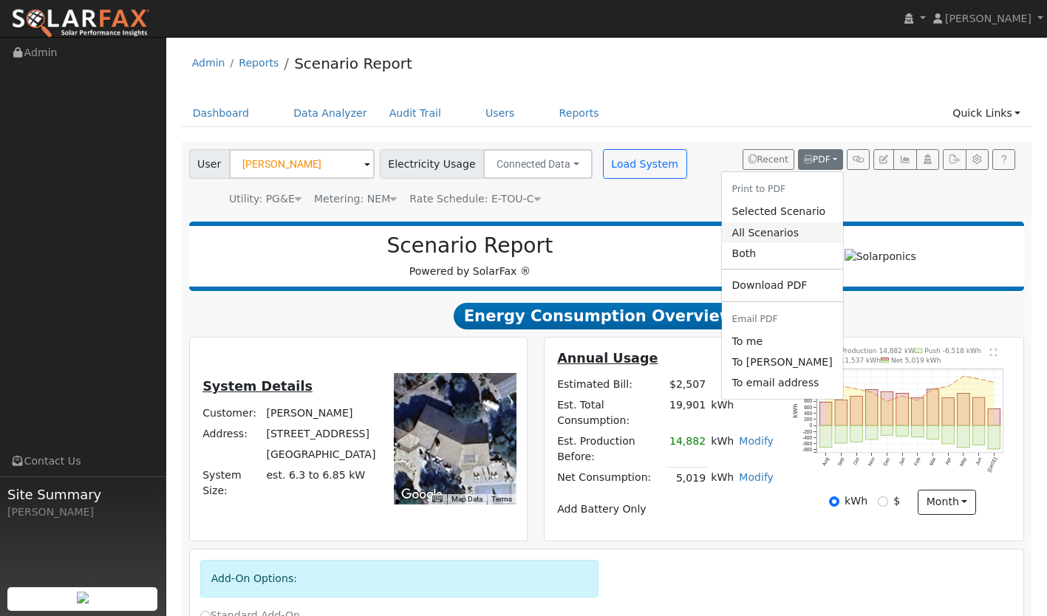
click at [782, 227] on link "All Scenarios" at bounding box center [781, 232] width 121 height 21
